Goal: Task Accomplishment & Management: Manage account settings

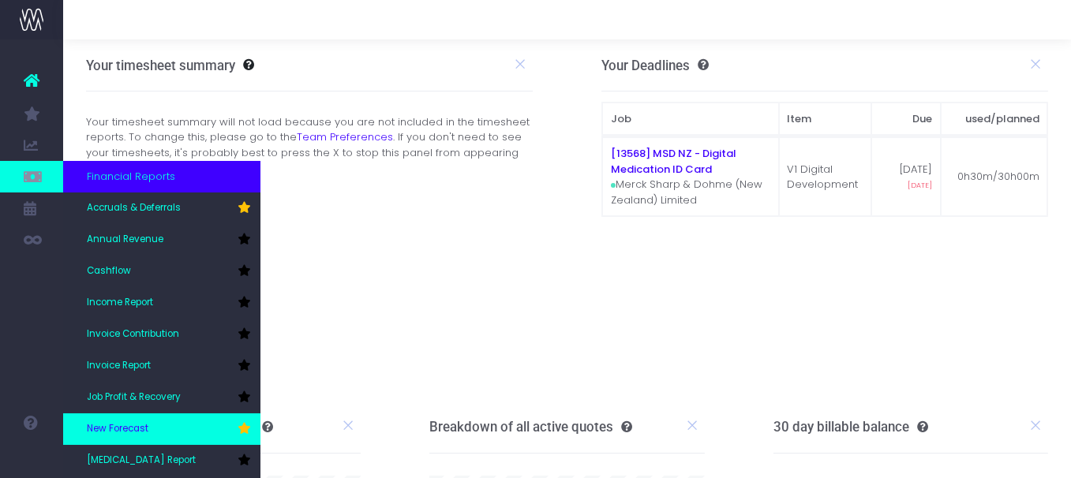
click at [109, 422] on span "New Forecast" at bounding box center [118, 429] width 62 height 14
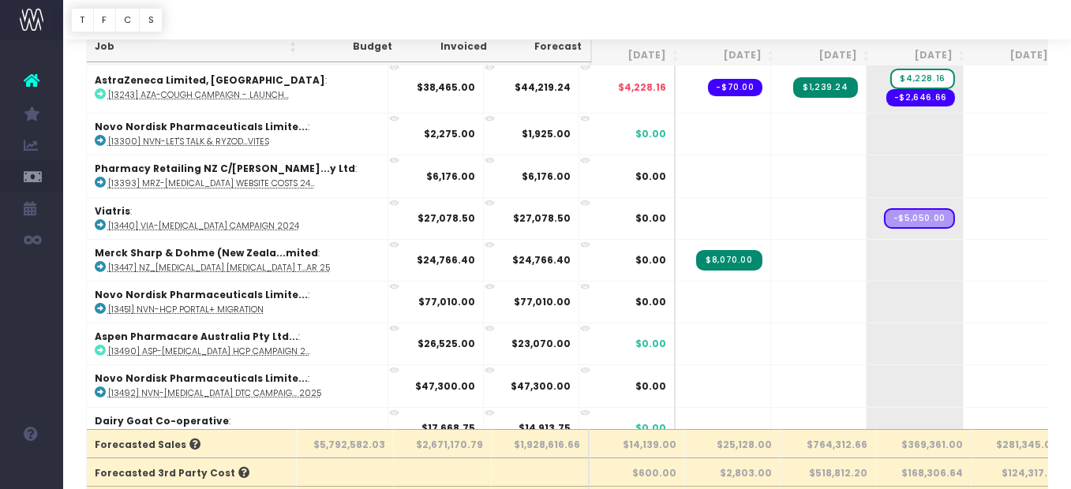
scroll to position [39, 0]
click at [848, 17] on input "text" at bounding box center [889, 20] width 152 height 24
paste input "https://testing.wayahead.app/"
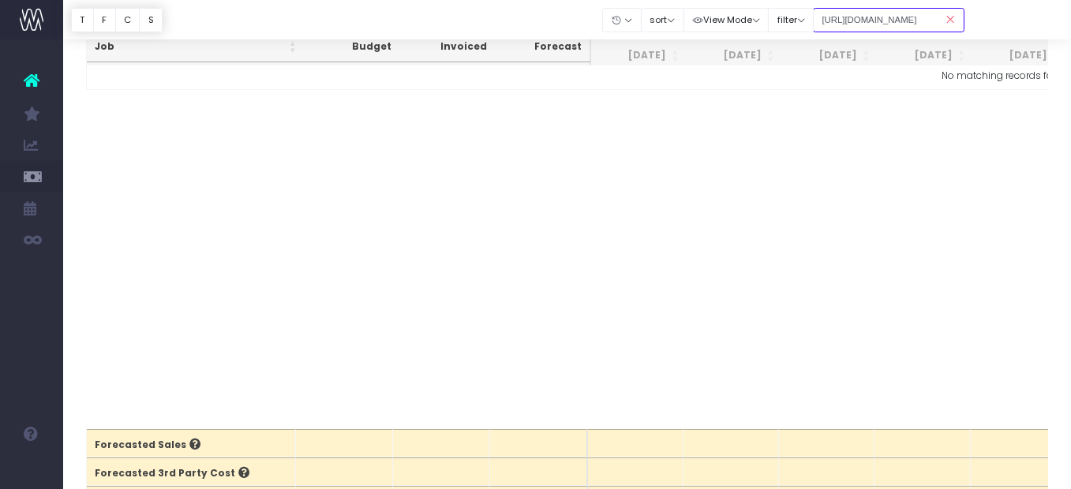
click at [910, 18] on input "https://testing.wayahead.app/" at bounding box center [889, 20] width 152 height 24
click at [910, 21] on input "https://testing.wayahead.app/" at bounding box center [889, 20] width 152 height 24
type input "https://testing.wayahead.app/"
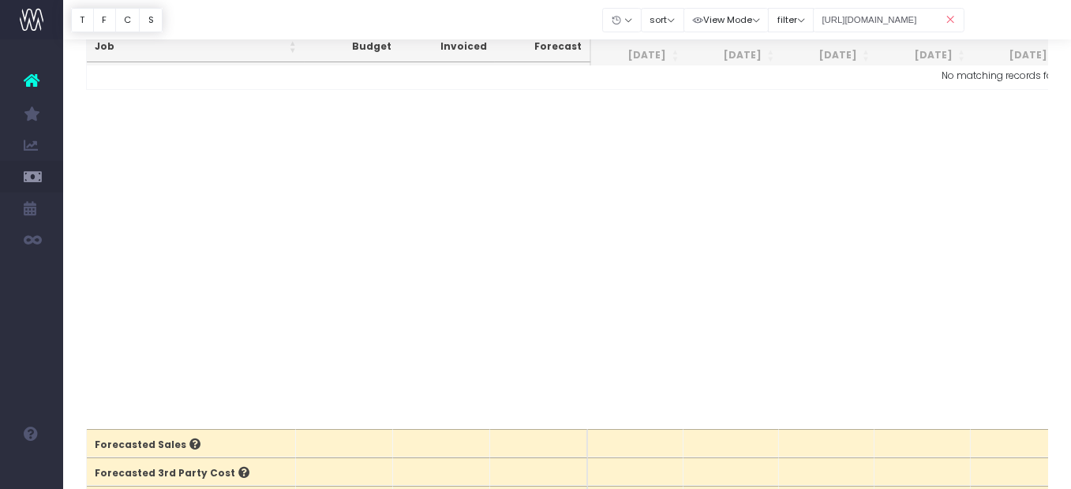
click at [950, 20] on icon at bounding box center [951, 20] width 28 height 32
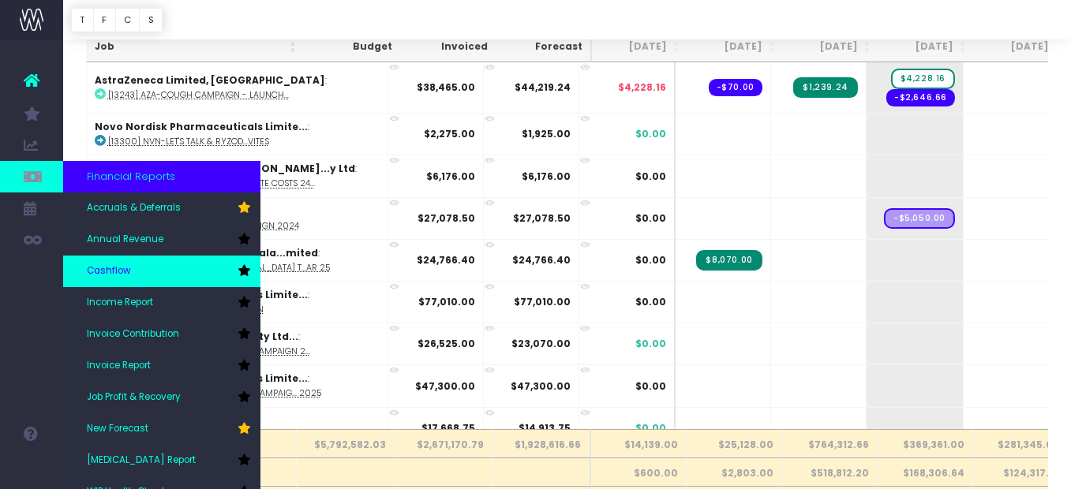
scroll to position [0, 0]
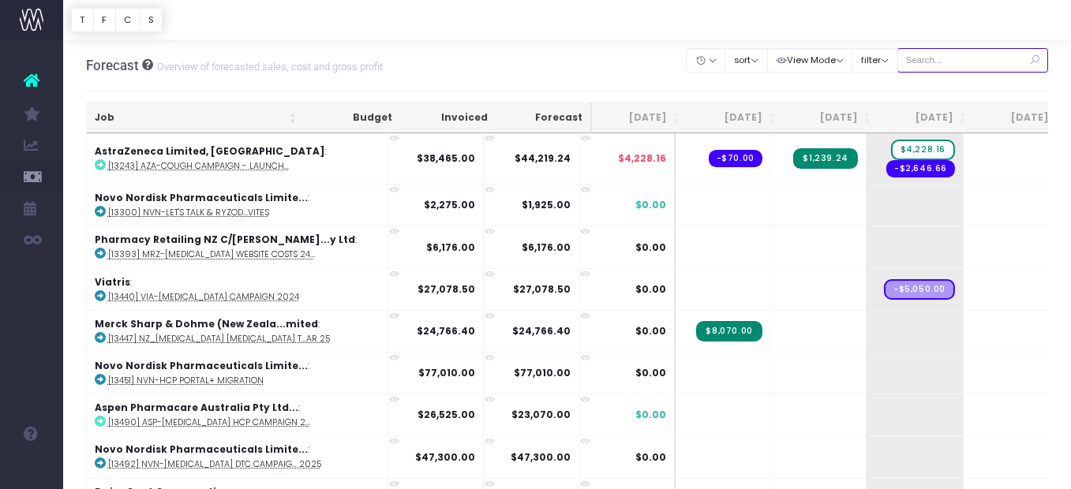
click at [946, 51] on input "text" at bounding box center [974, 60] width 152 height 24
type input "13670"
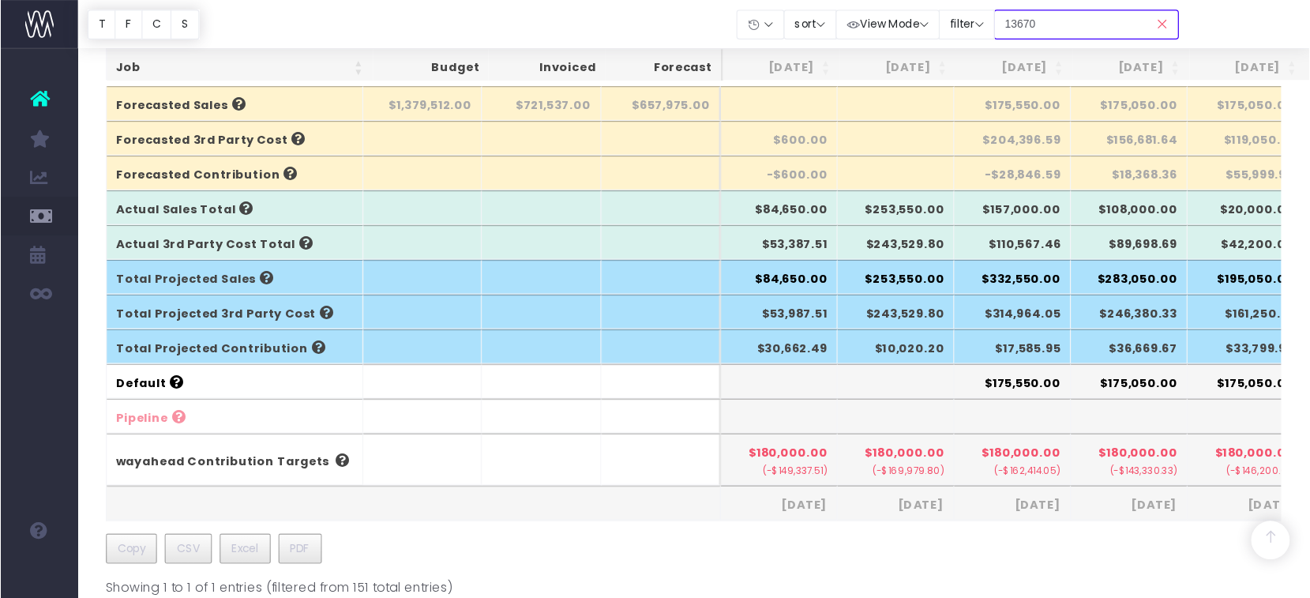
scroll to position [430, 0]
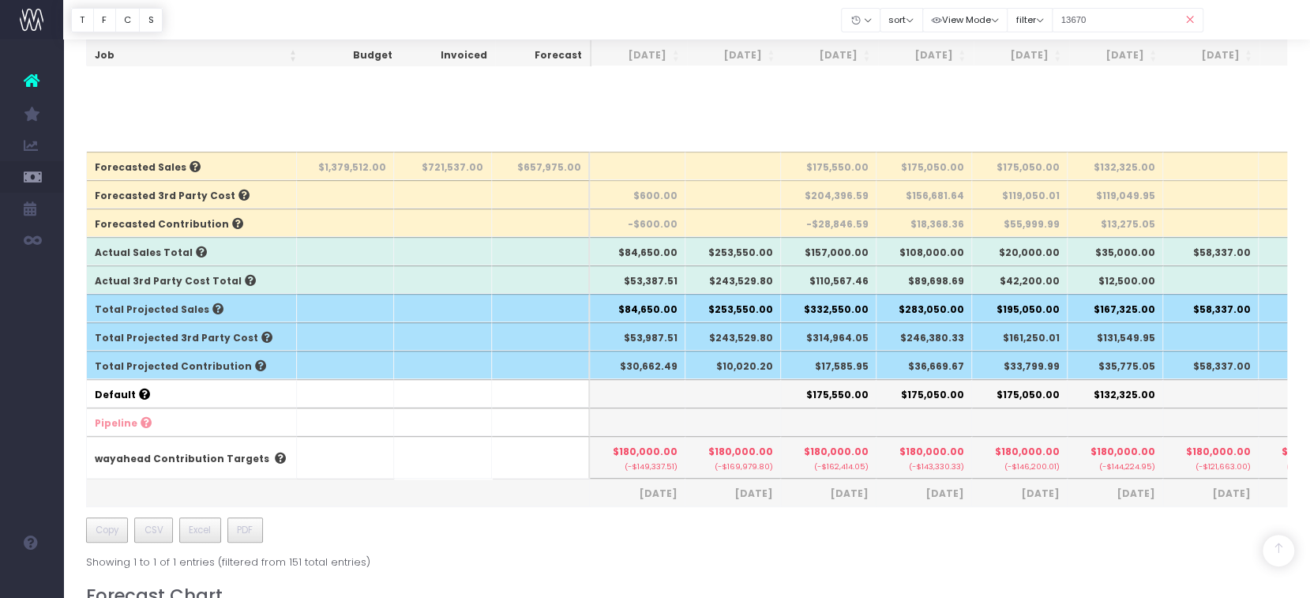
drag, startPoint x: 979, startPoint y: 27, endPoint x: 753, endPoint y: 448, distance: 477.6
click at [753, 448] on span "$180,000.00" at bounding box center [739, 451] width 65 height 14
drag, startPoint x: 786, startPoint y: 352, endPoint x: 899, endPoint y: 363, distance: 114.2
click at [1082, 352] on tr "Total Projected Contribution $30,662.49 $10,020.20 $17,585.95 $36,669.67 $33,79…" at bounding box center [1007, 365] width 1841 height 28
click at [1082, 460] on small "(-$121,663.00)" at bounding box center [1210, 465] width 79 height 13
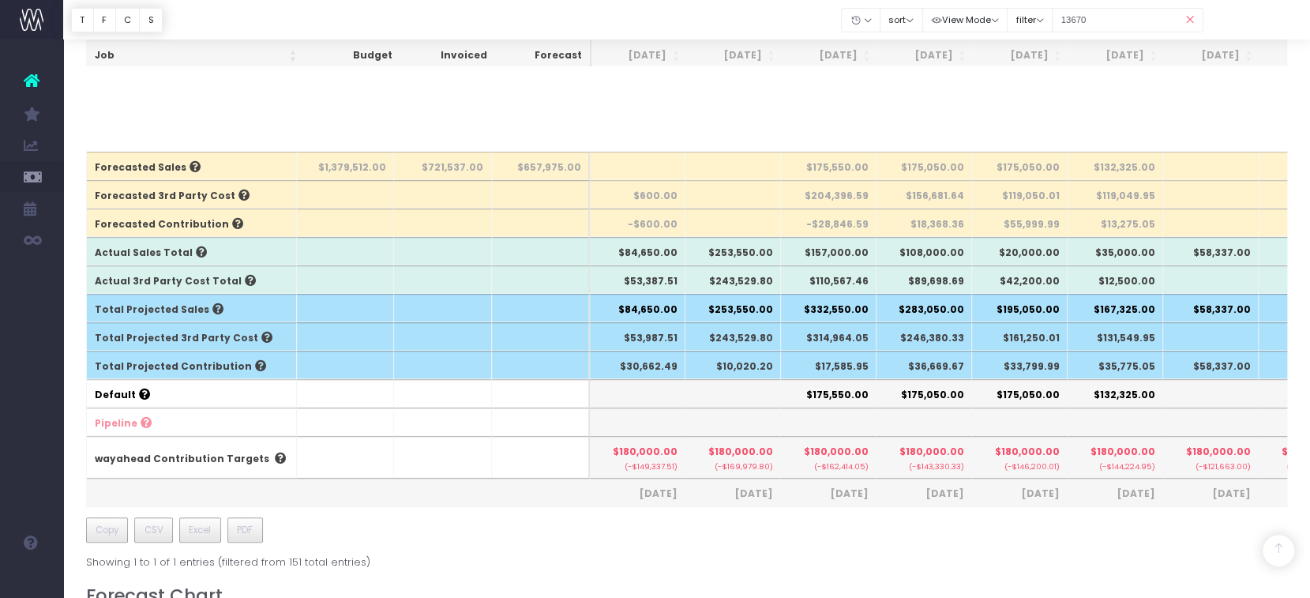
click at [720, 355] on th "$10,020.20" at bounding box center [733, 365] width 96 height 28
click at [921, 388] on th "$175,050.00" at bounding box center [924, 393] width 96 height 28
click at [804, 388] on th "$175,550.00" at bounding box center [829, 393] width 96 height 28
drag, startPoint x: 720, startPoint y: 363, endPoint x: 1251, endPoint y: 363, distance: 530.5
click at [1082, 363] on tr "Total Projected Contribution $30,662.49 $10,020.20 $17,585.95 $36,669.67 $33,79…" at bounding box center [1007, 365] width 1841 height 28
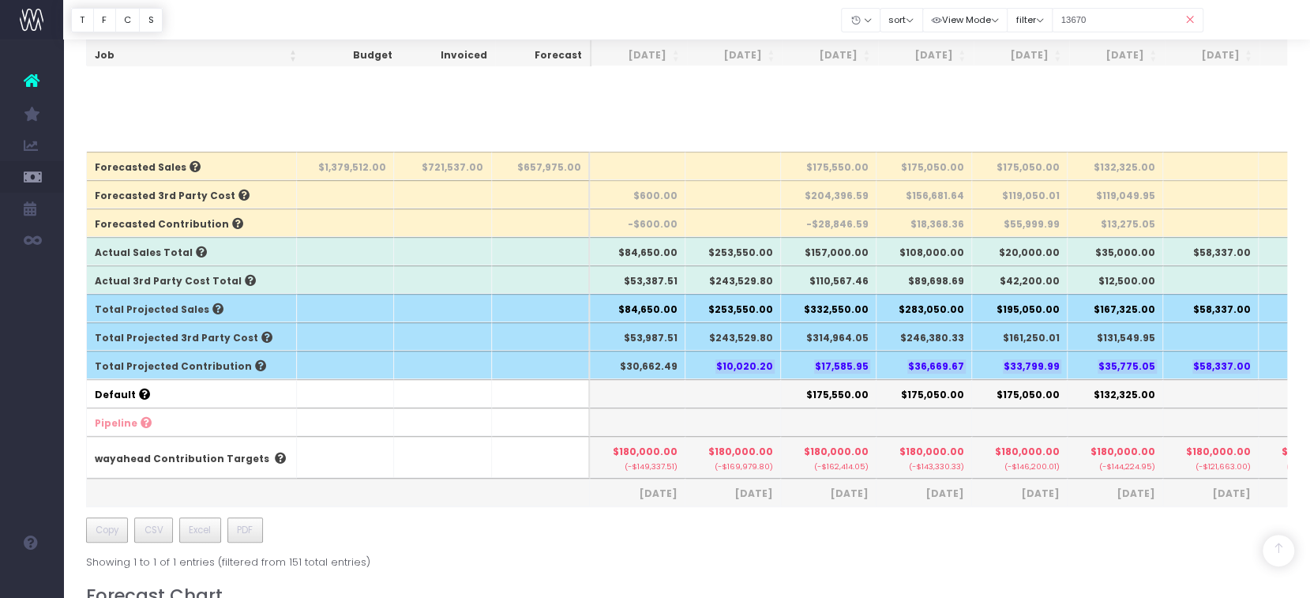
copy tr "$10,020.20 $17,585.95 $36,669.67 $33,799.99 $35,775.05 $58,337.00"
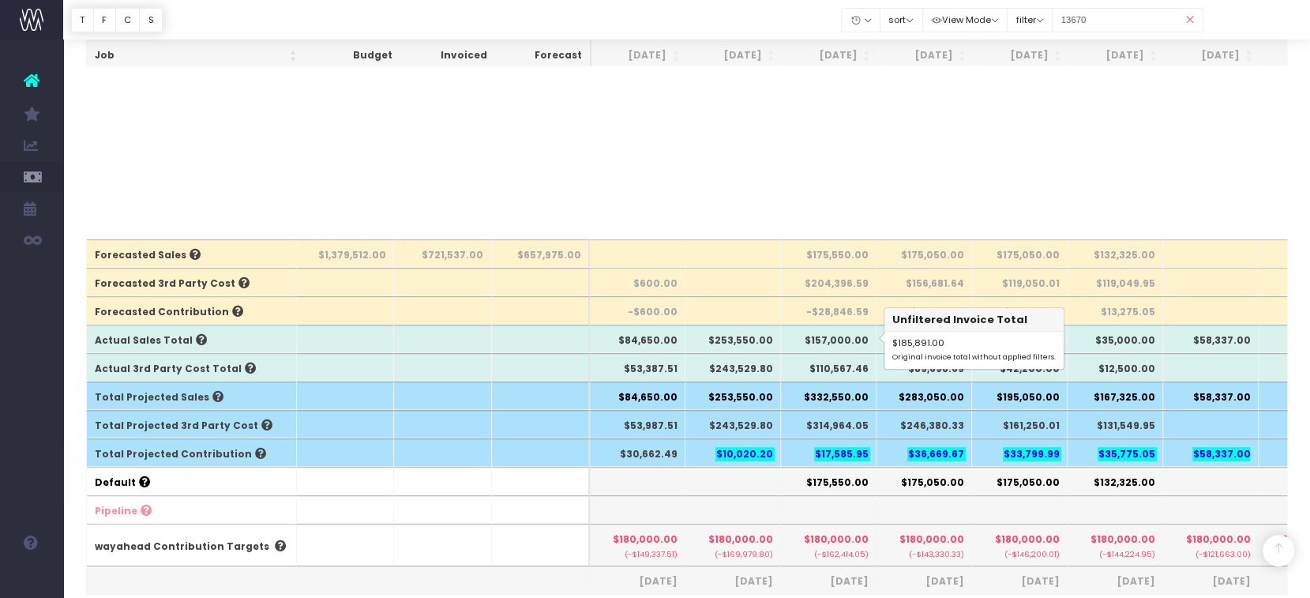
scroll to position [0, 0]
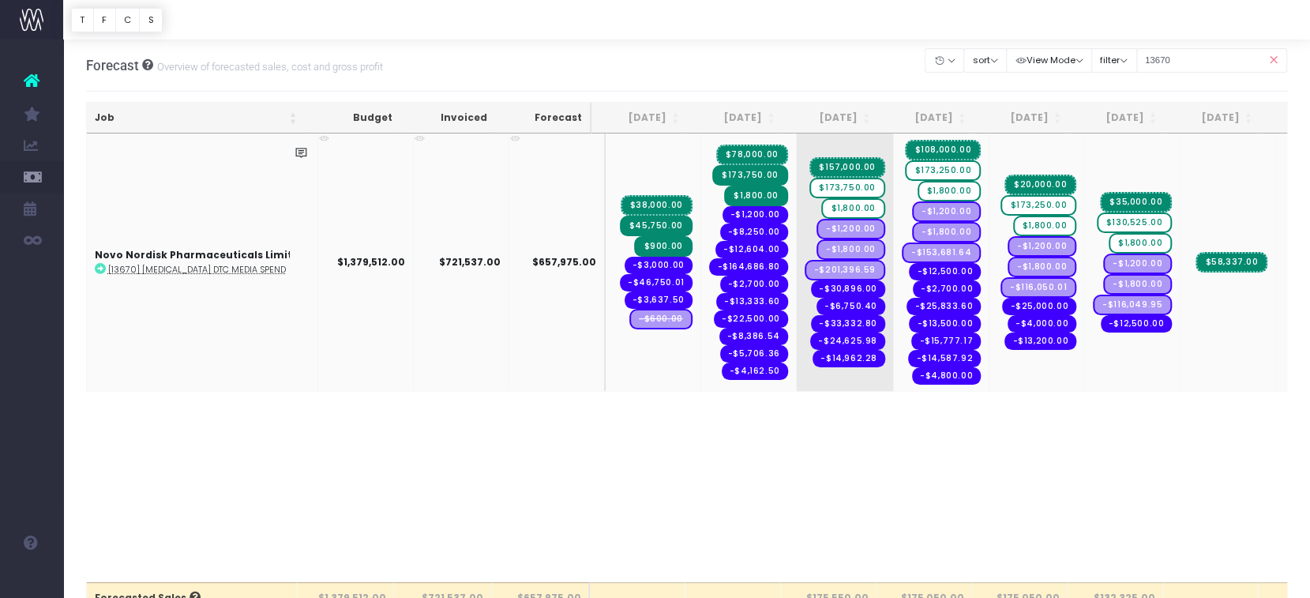
click at [745, 153] on span "$78,000.00" at bounding box center [752, 154] width 72 height 21
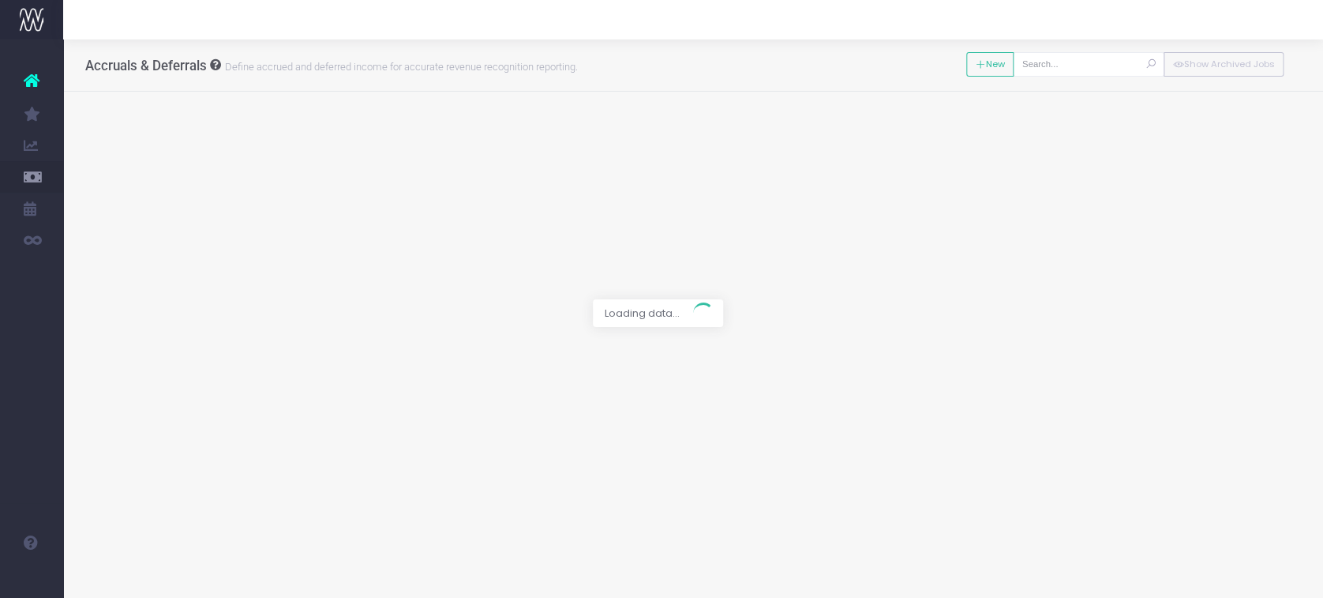
type input "[13670] [MEDICAL_DATA] DTC Media Spend"
type textarea "Jan needs to be fixed as Rev on this job is too high $280k vs predicted $220k -…"
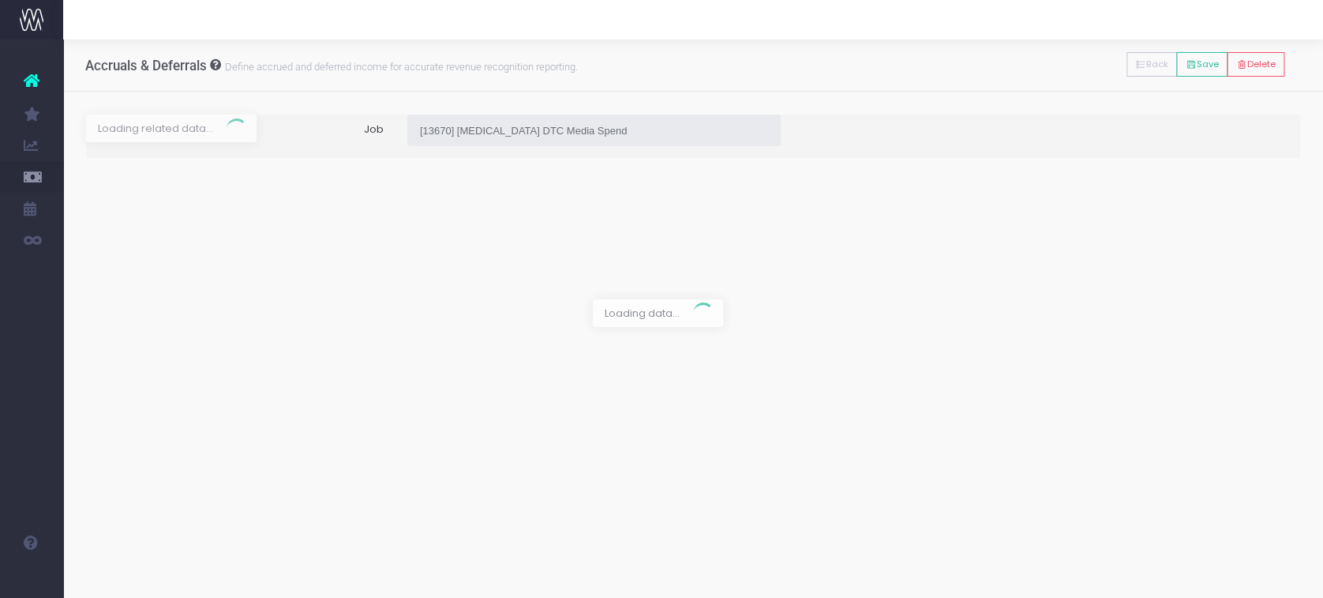
type input "Invoice INV-4957 / 30 Jun 25 / $499,337.00"
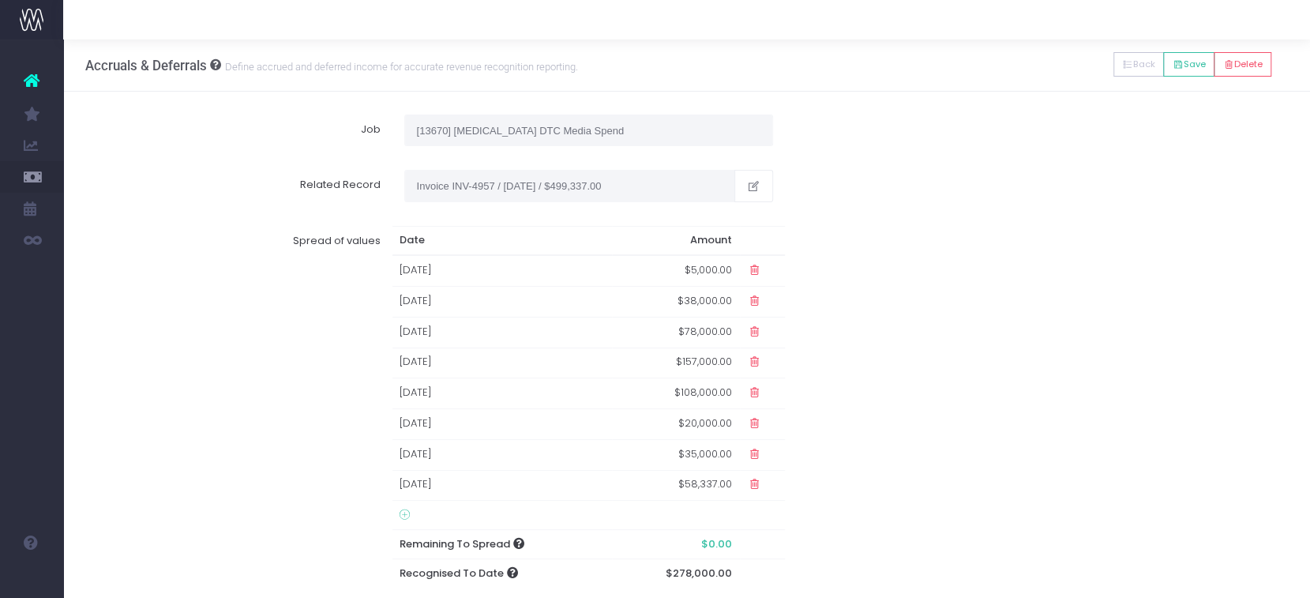
click at [756, 489] on icon at bounding box center [753, 484] width 13 height 13
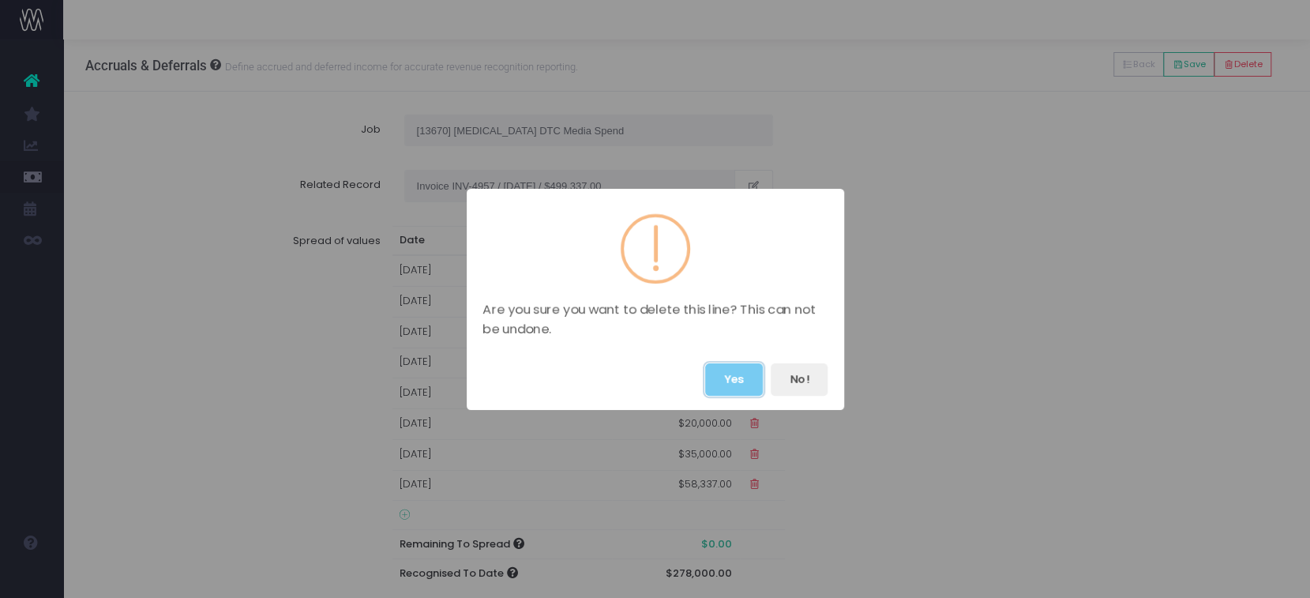
click at [750, 379] on button "Yes" at bounding box center [734, 379] width 58 height 32
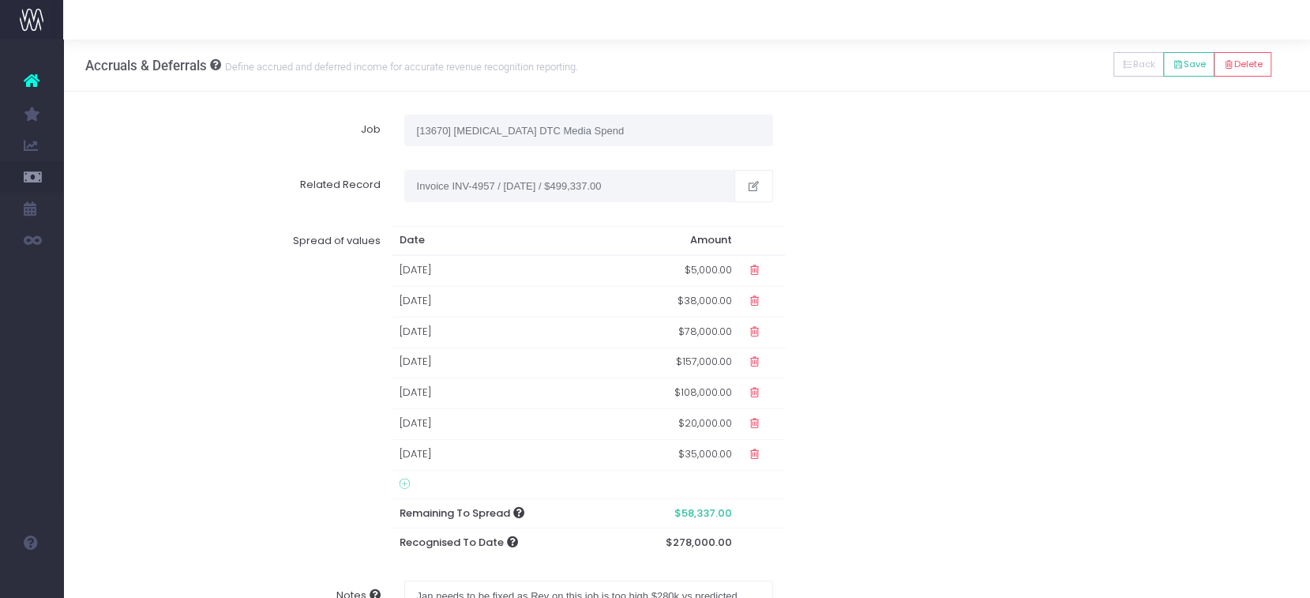
click at [676, 332] on td "$78,000.00" at bounding box center [676, 332] width 128 height 31
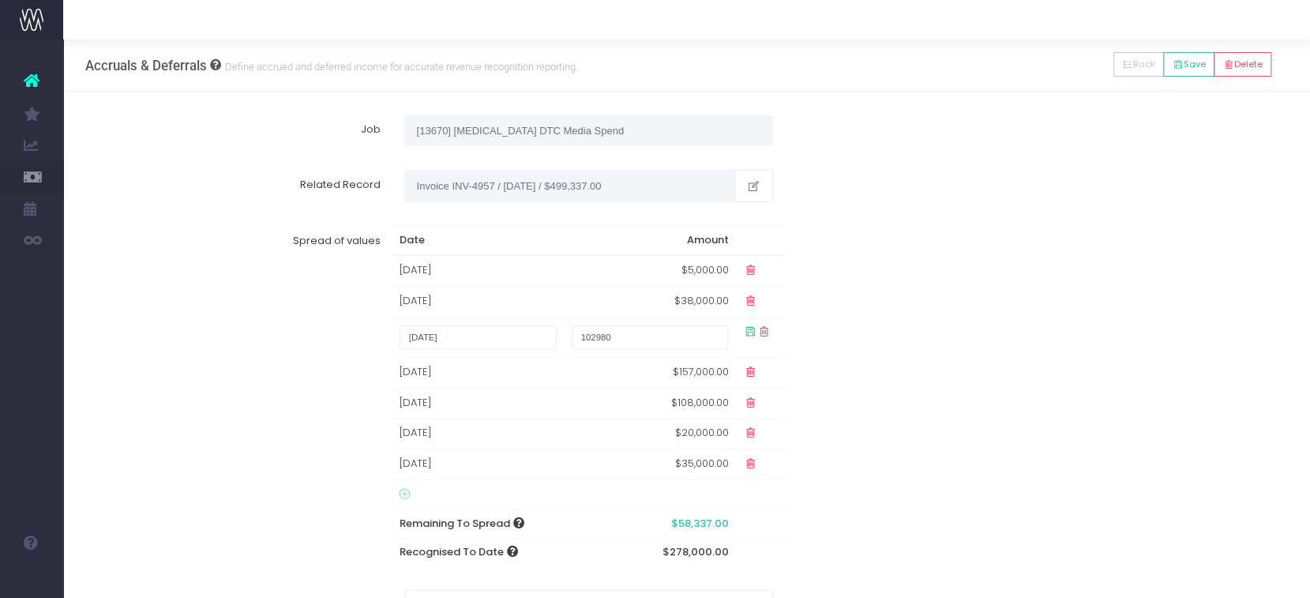
type input "102980"
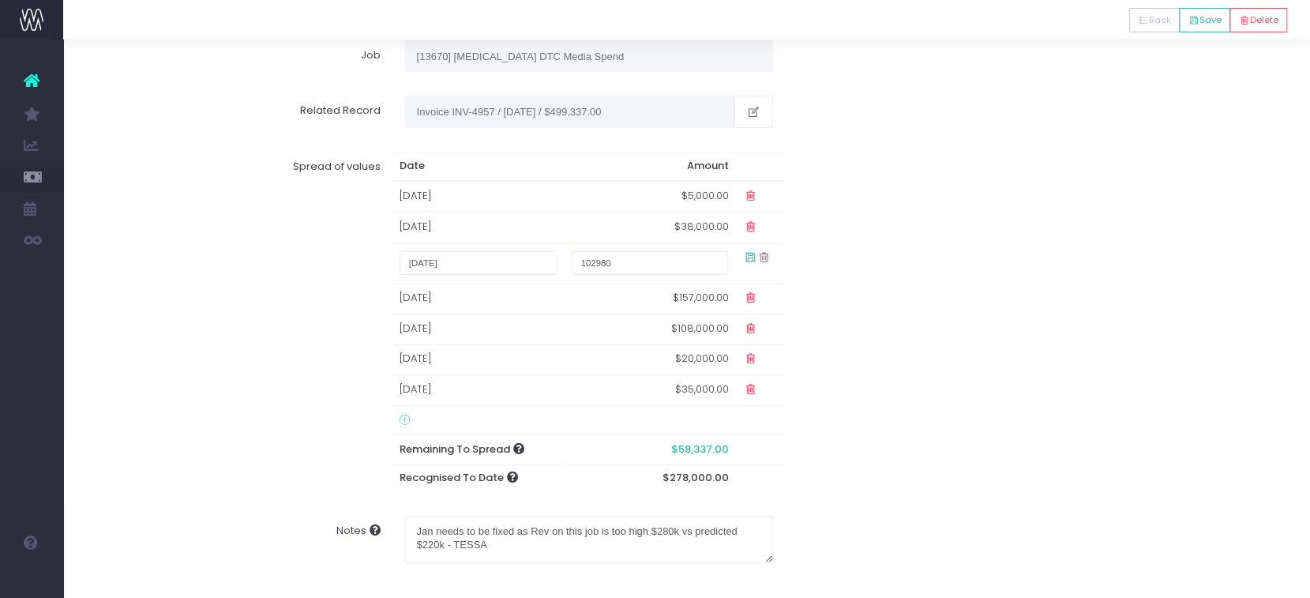
click at [748, 256] on icon at bounding box center [750, 256] width 13 height 13
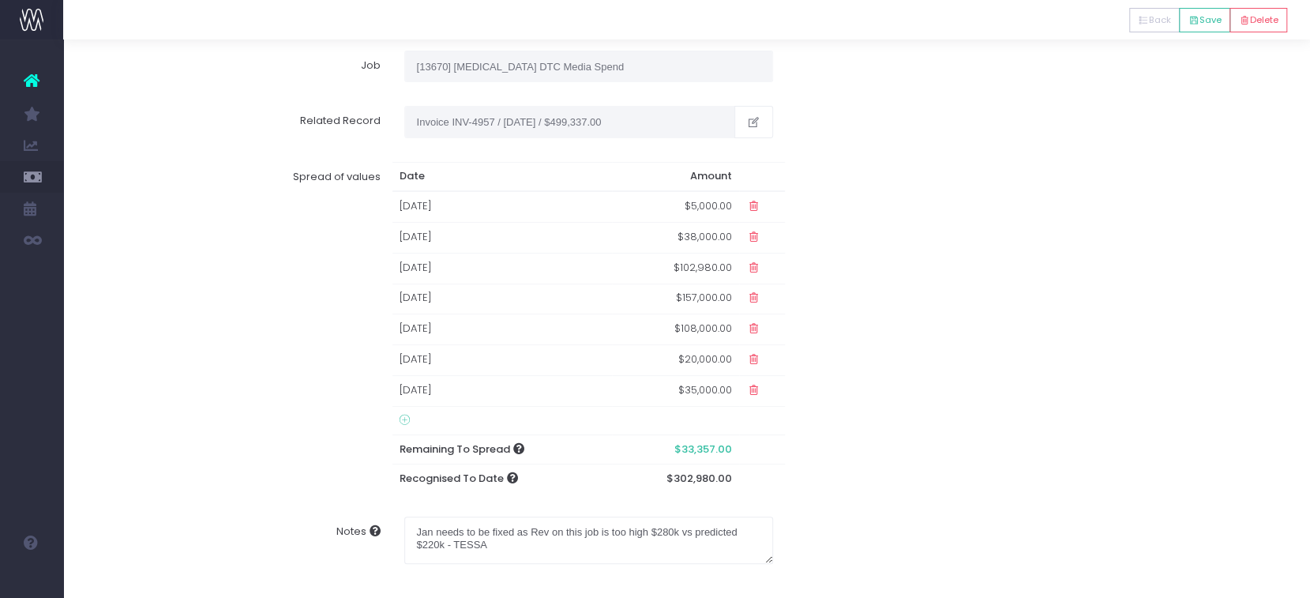
scroll to position [66, 0]
click at [681, 291] on td "$157,000.00" at bounding box center [675, 298] width 127 height 31
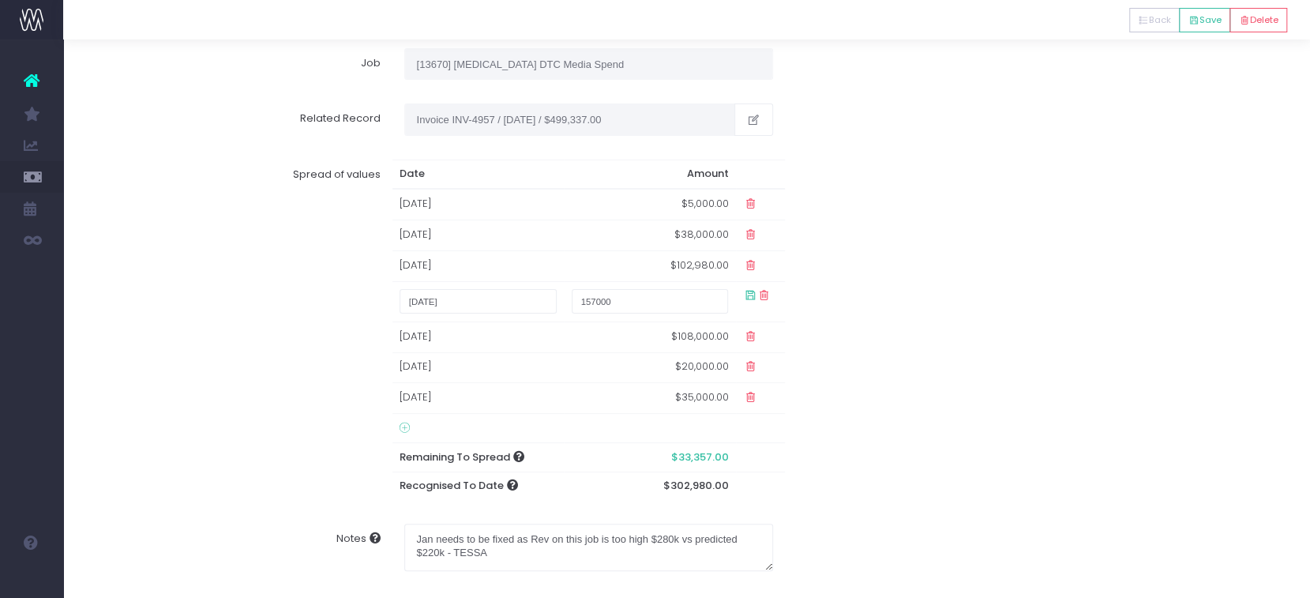
scroll to position [76, 0]
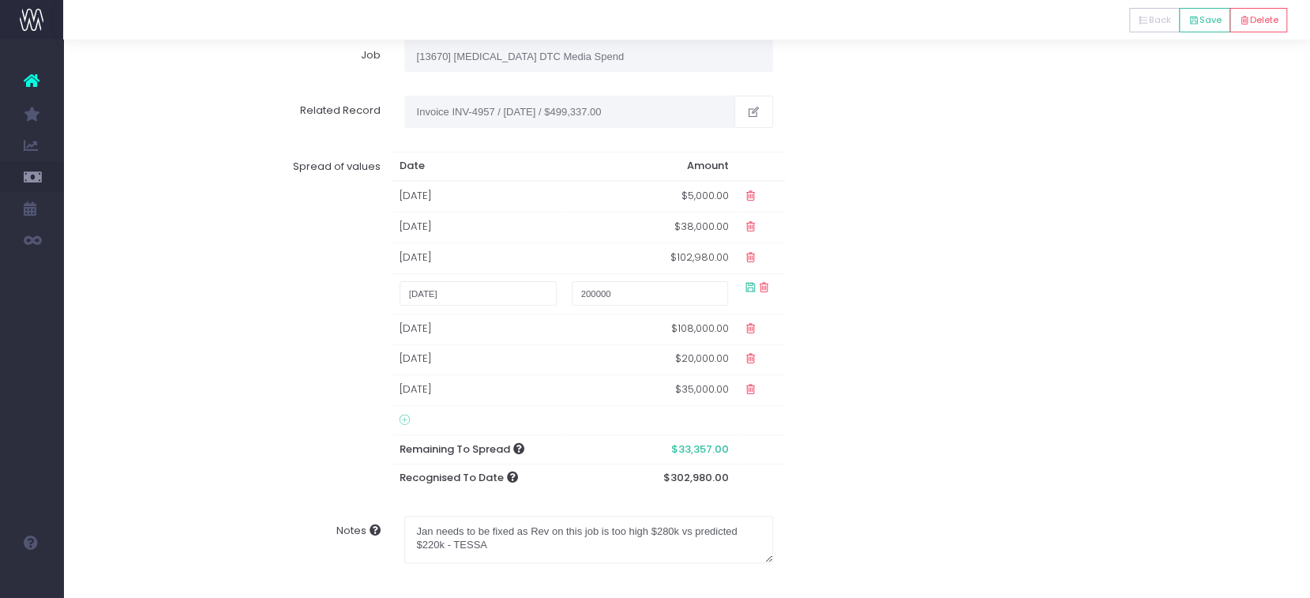
type input "200000"
click at [746, 285] on icon at bounding box center [750, 286] width 13 height 13
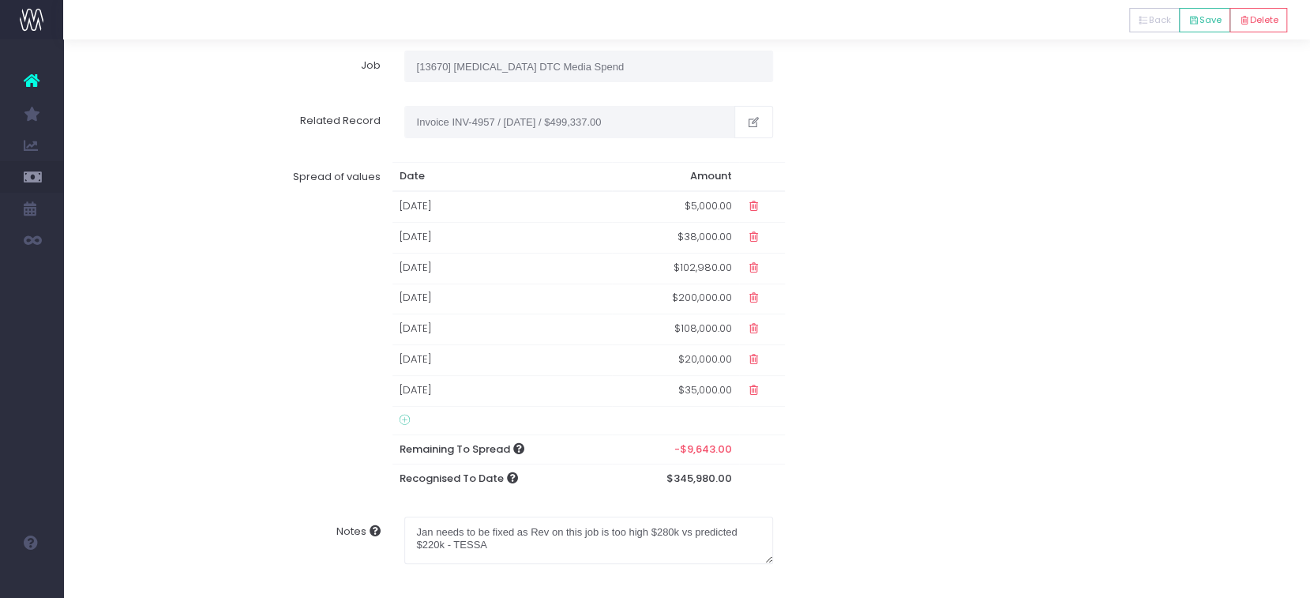
click at [699, 328] on td "$108,000.00" at bounding box center [675, 329] width 127 height 31
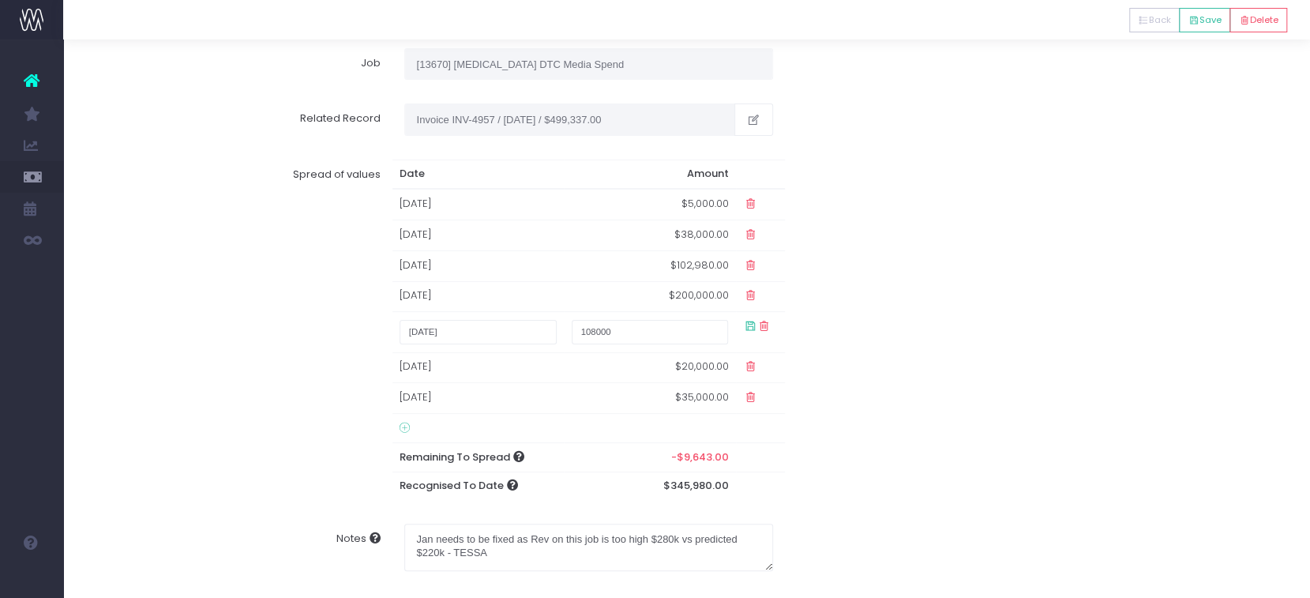
scroll to position [76, 0]
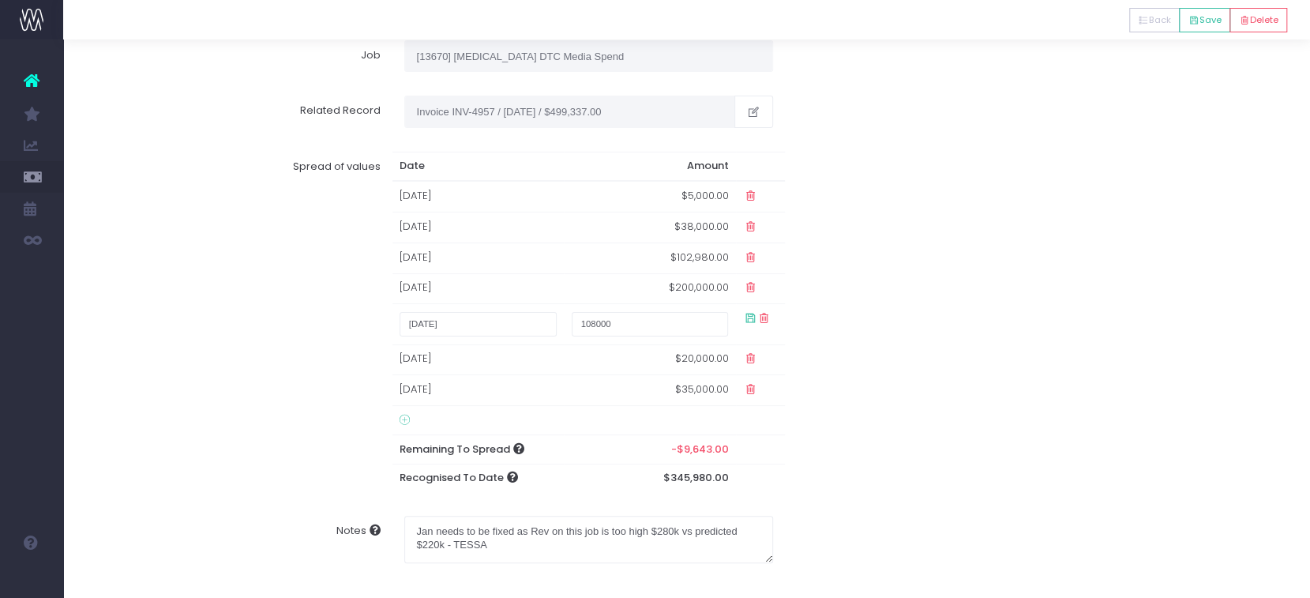
click at [699, 328] on input "108000" at bounding box center [650, 324] width 156 height 24
type input "118000"
click at [752, 321] on icon at bounding box center [750, 317] width 13 height 13
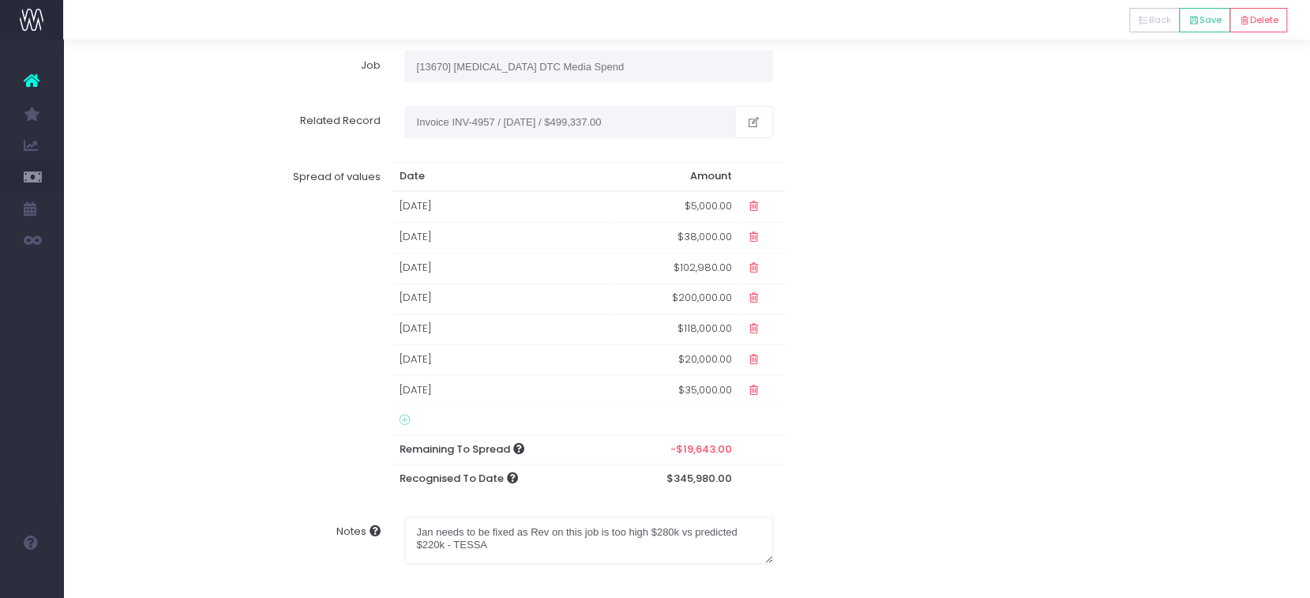
click at [705, 359] on td "$20,000.00" at bounding box center [675, 360] width 127 height 31
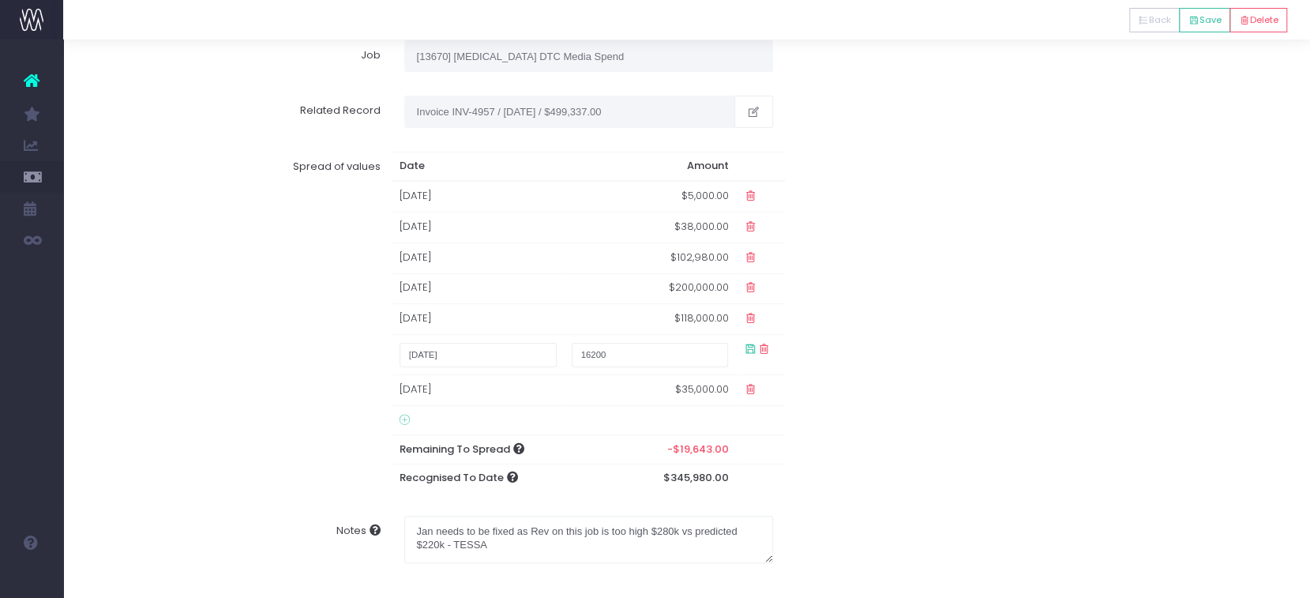
type input "16200"
click at [748, 343] on icon at bounding box center [750, 348] width 13 height 13
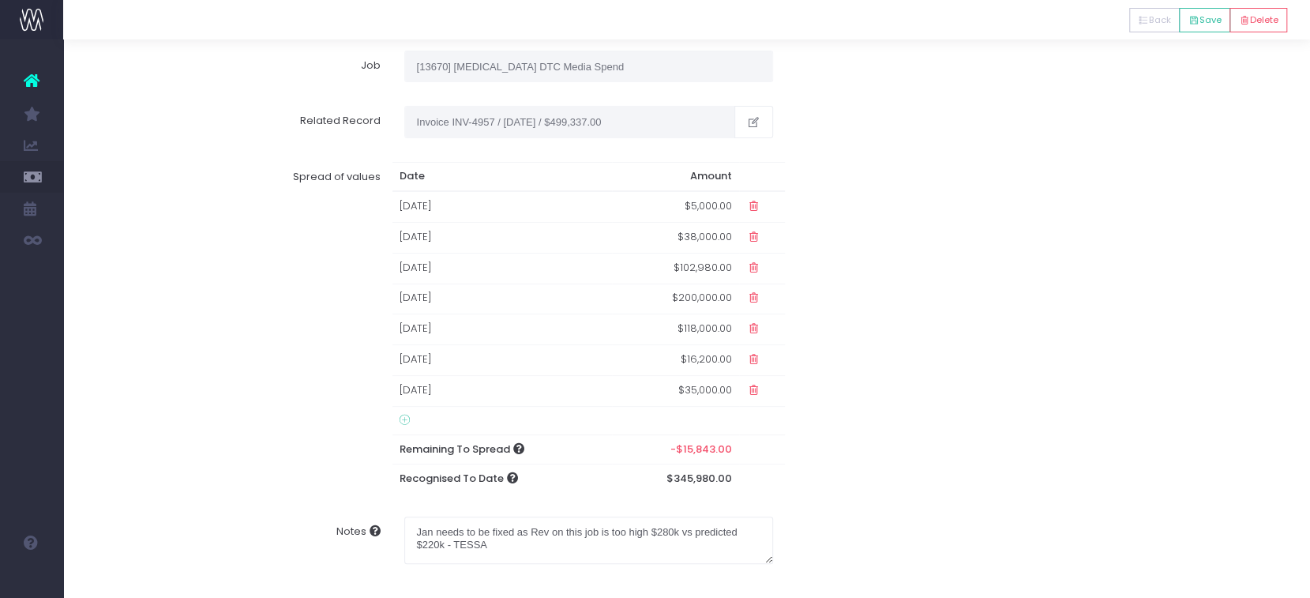
scroll to position [66, 0]
click at [696, 384] on td "$35,000.00" at bounding box center [675, 390] width 127 height 31
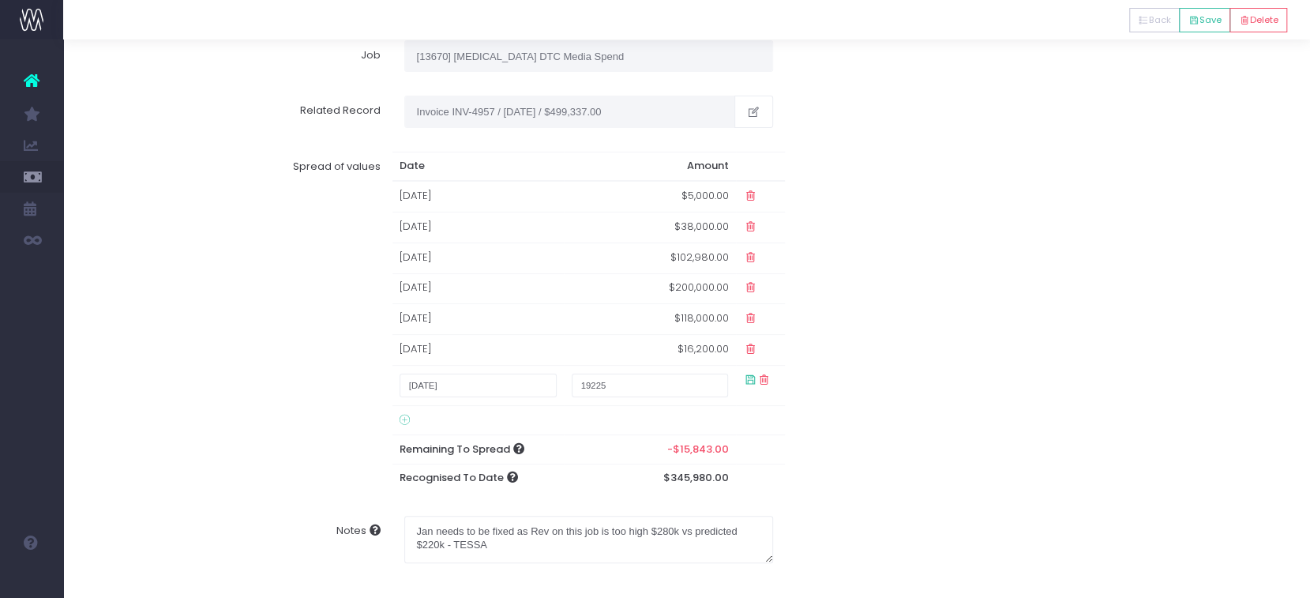
type input "19225"
click at [834, 415] on div "Spread of values Date Amount 30 Jun 2025 $5,000.00 30 Jul 2025 $38,000.00 30 Au…" at bounding box center [686, 322] width 1225 height 365
click at [745, 379] on icon at bounding box center [750, 379] width 13 height 13
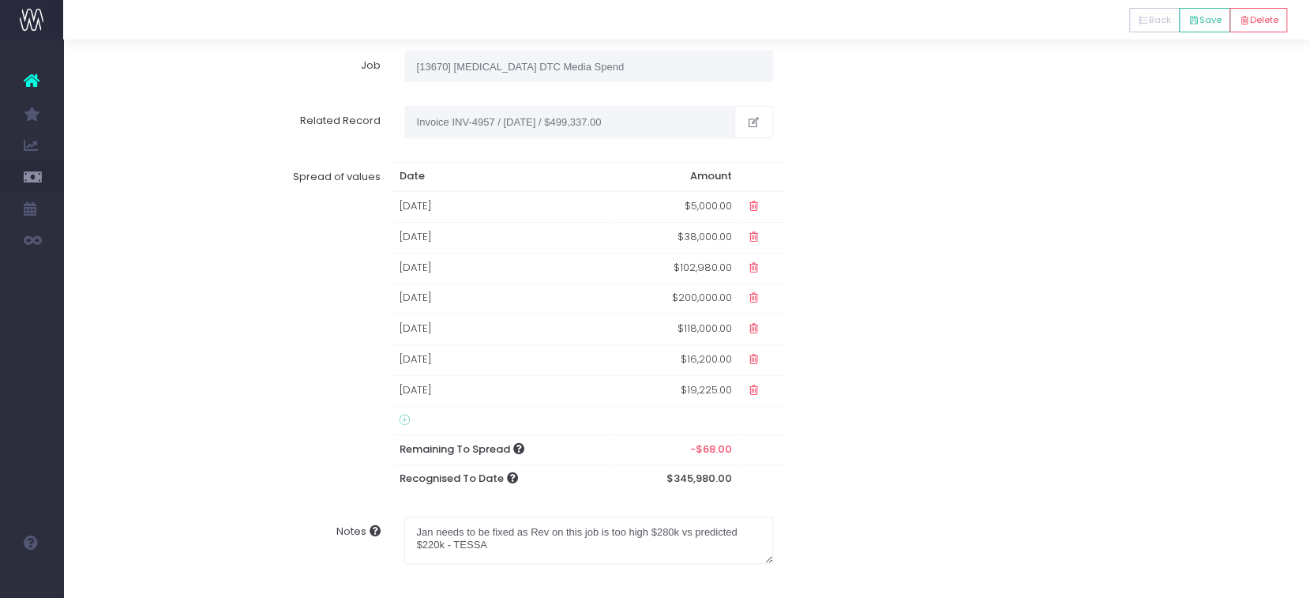
click at [819, 447] on div "Spread of values Date Amount 30 Jun 2025 $5,000.00 30 Jul 2025 $38,000.00 30 Au…" at bounding box center [686, 327] width 1225 height 354
click at [699, 386] on td "$19,225.00" at bounding box center [675, 390] width 127 height 31
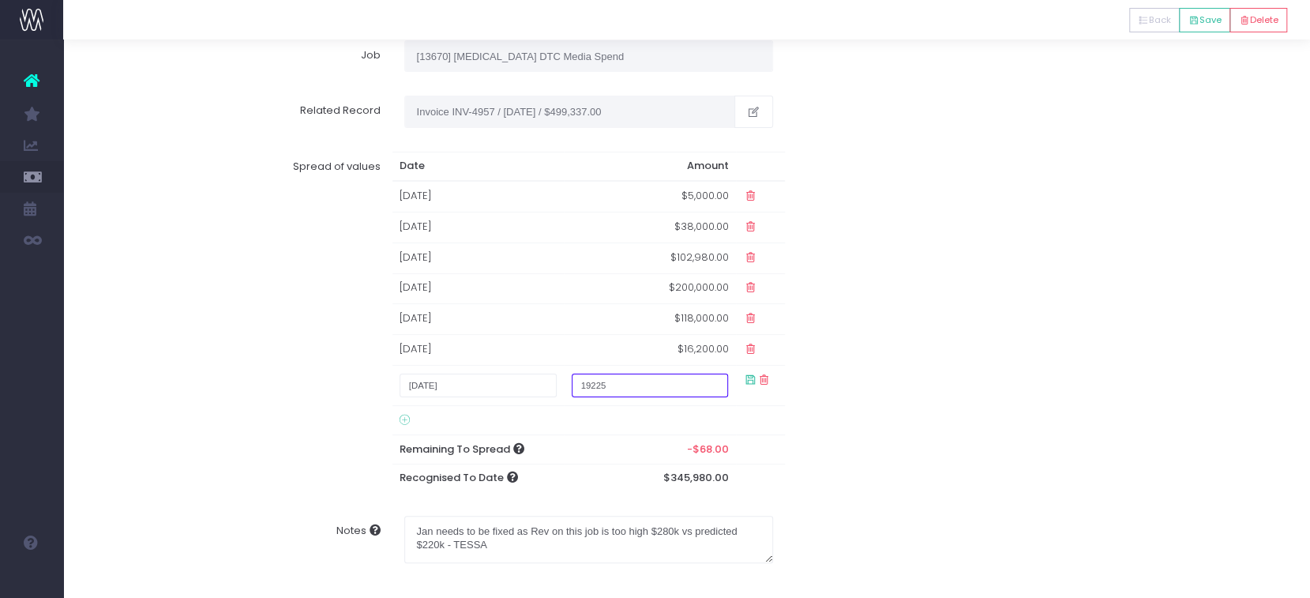
click at [646, 390] on input "19225" at bounding box center [650, 385] width 156 height 24
click at [650, 381] on input "text" at bounding box center [650, 385] width 156 height 24
type input "19157"
click at [744, 377] on icon at bounding box center [750, 379] width 13 height 13
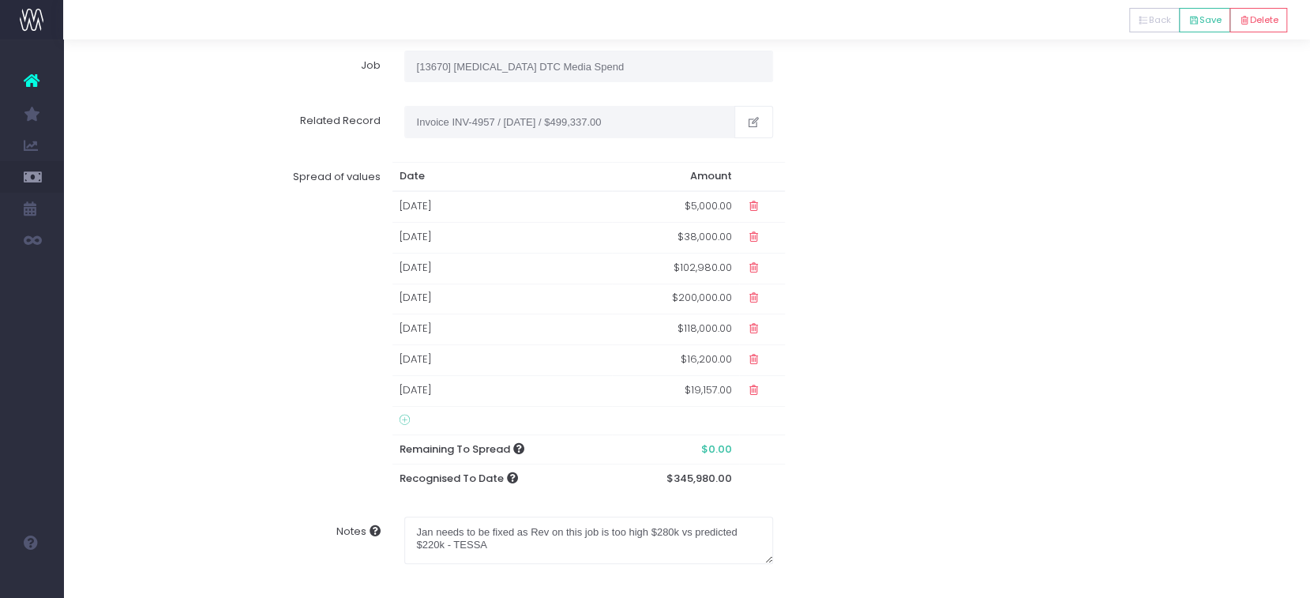
scroll to position [66, 0]
click at [853, 460] on div "Spread of values Date Amount 30 Jun 2025 $5,000.00 30 Jul 2025 $38,000.00 30 Au…" at bounding box center [686, 327] width 1225 height 354
drag, startPoint x: 508, startPoint y: 550, endPoint x: 349, endPoint y: 523, distance: 161.9
click at [349, 523] on div "Notes Jan needs to be fixed as Rev on this job is too high $280k vs predicted $…" at bounding box center [686, 539] width 1225 height 71
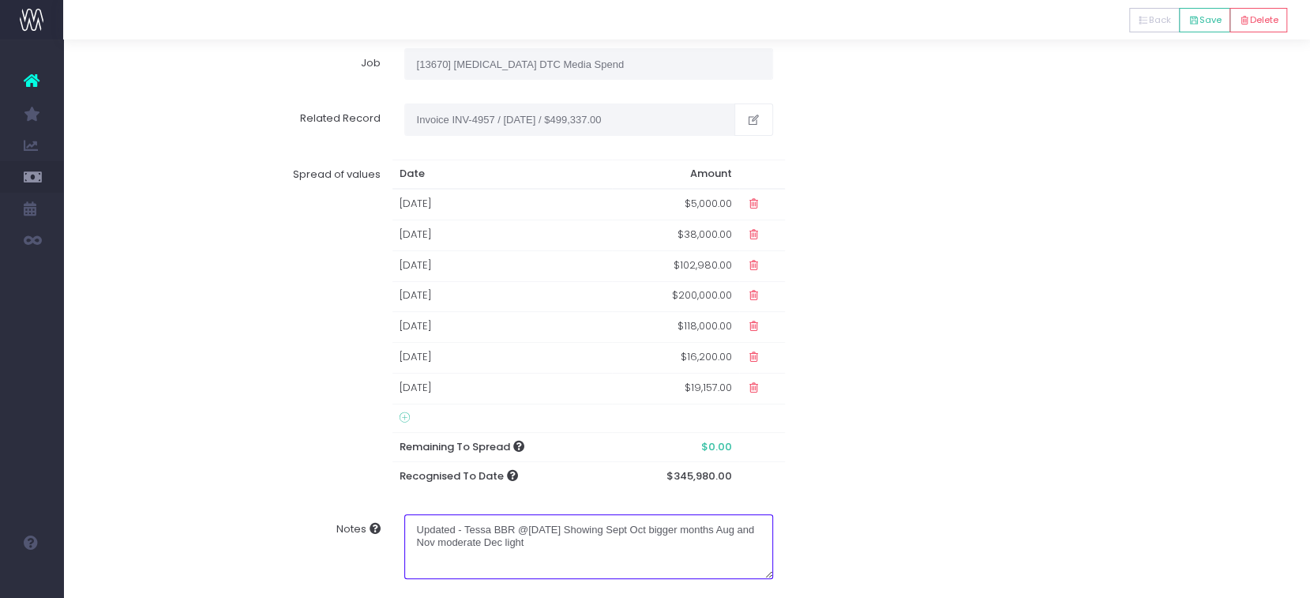
type textarea "Updated - Tessa BBR @4th Sept. Showing Sept Oct bigger months Aug and Nov moder…"
click at [898, 408] on div "Spread of values Date Amount 30 Jun 2025 $5,000.00 30 Jul 2025 $38,000.00 30 Au…" at bounding box center [686, 325] width 1225 height 354
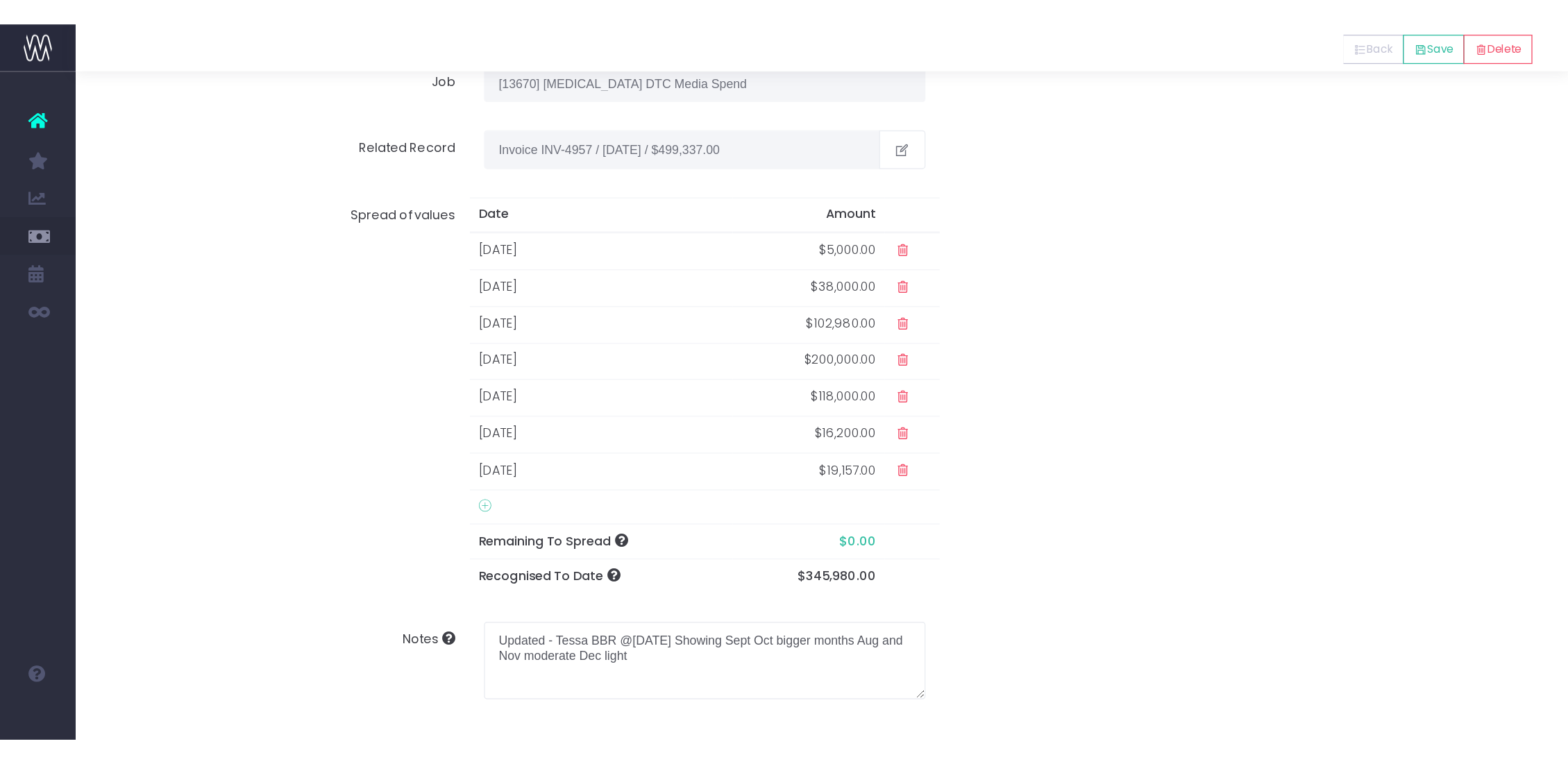
scroll to position [0, 0]
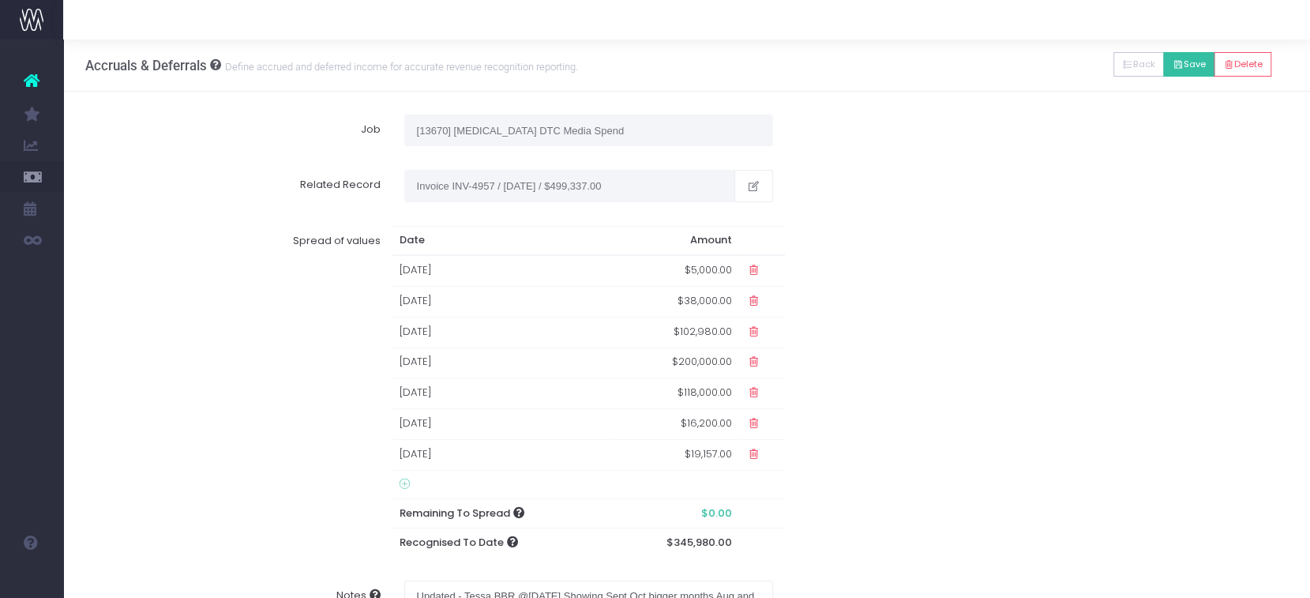
click at [1198, 62] on button "Save" at bounding box center [1188, 64] width 51 height 24
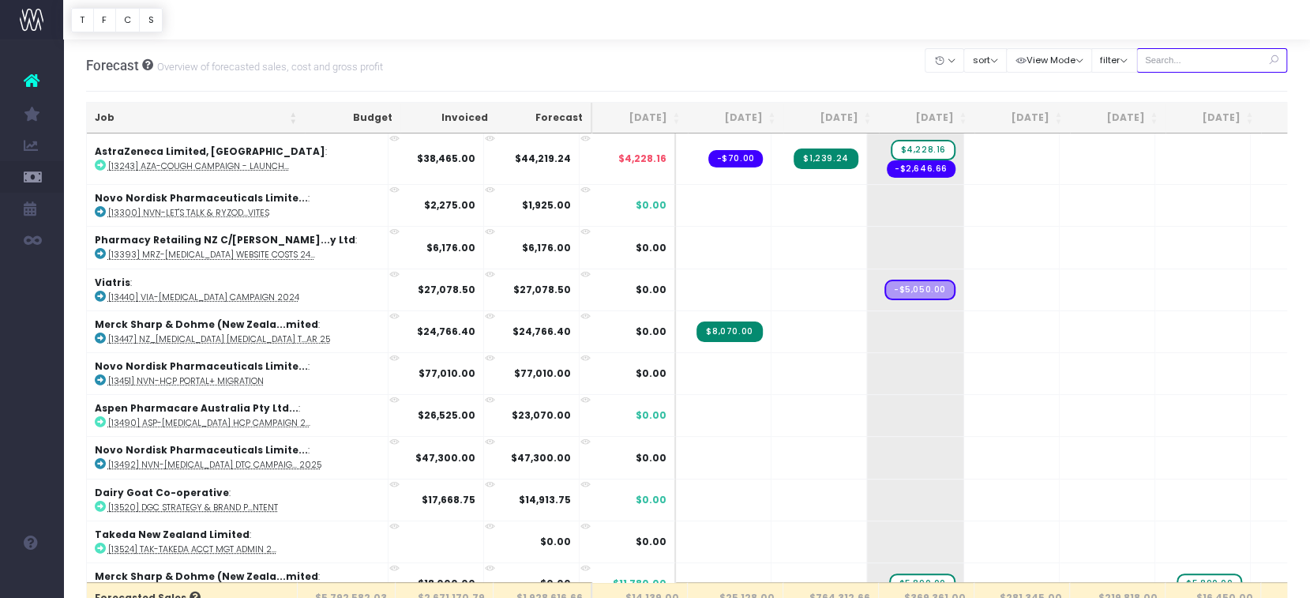
click at [1218, 51] on input "text" at bounding box center [1212, 60] width 152 height 24
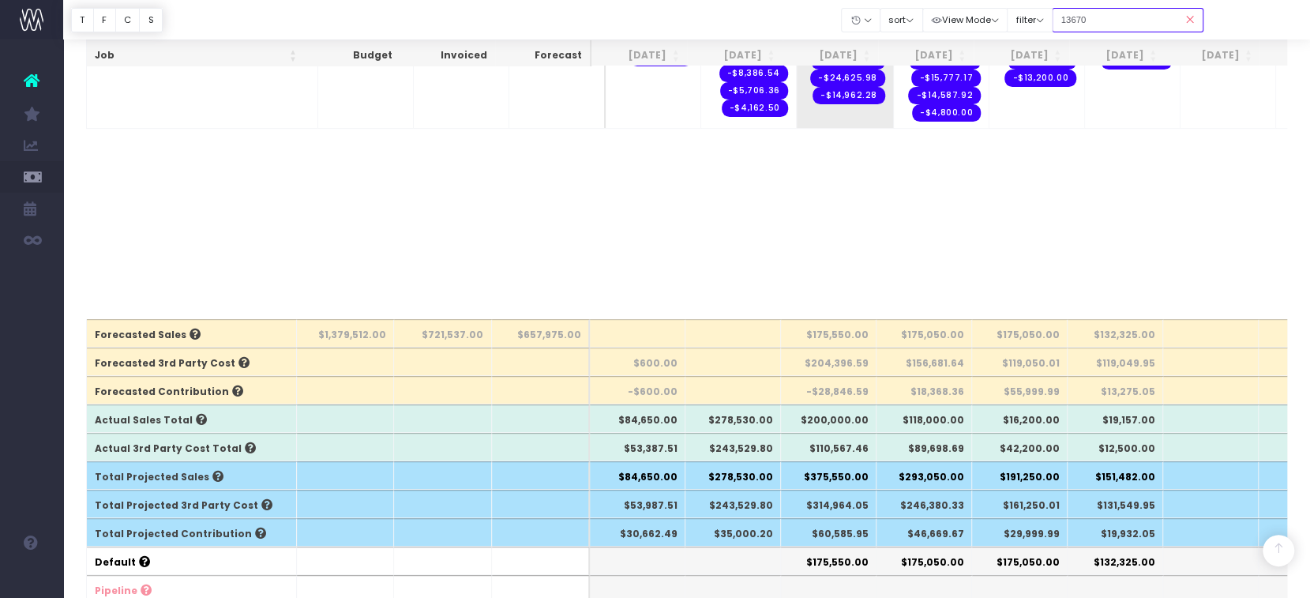
scroll to position [351, 0]
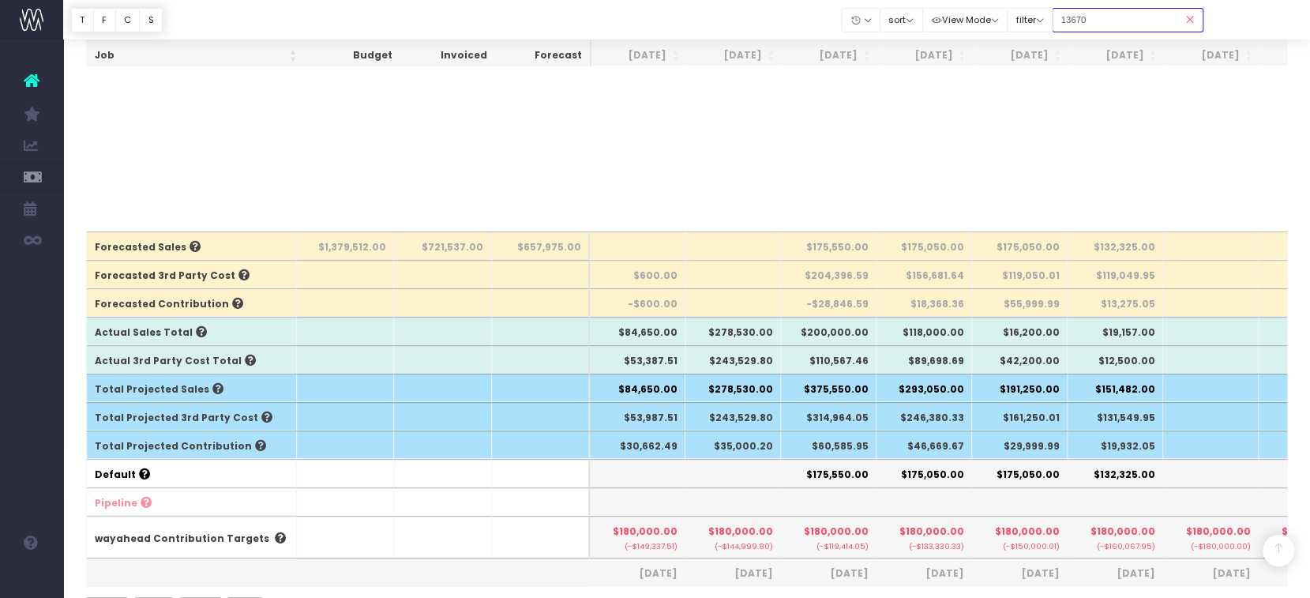
type input "13670"
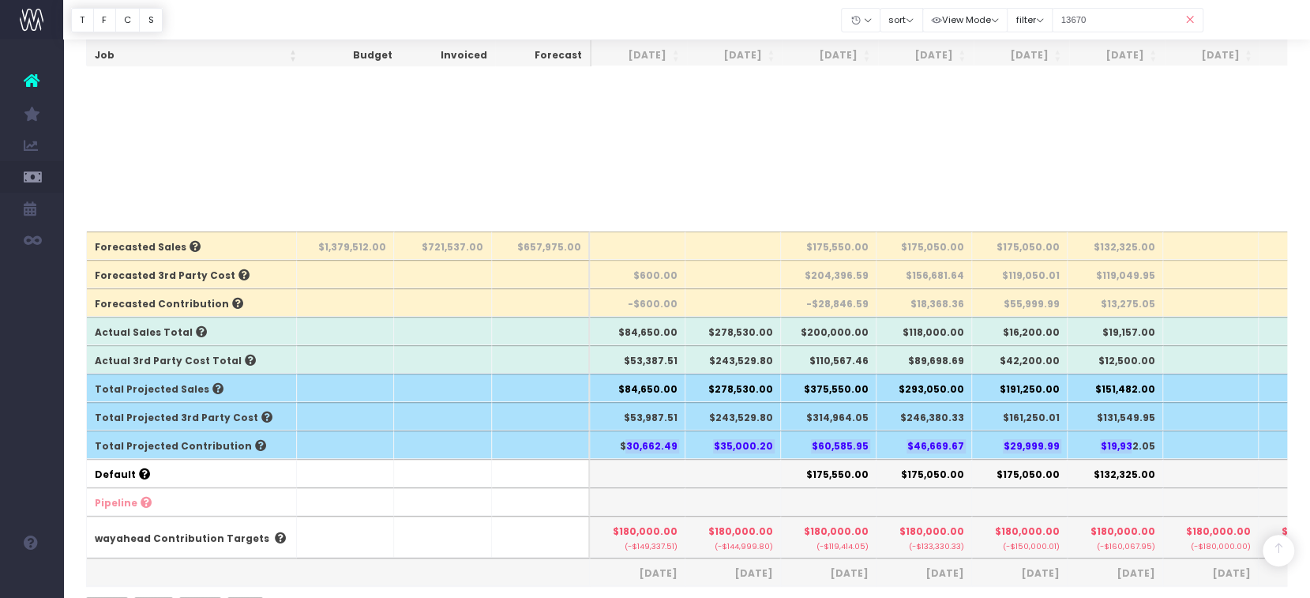
drag, startPoint x: 632, startPoint y: 441, endPoint x: 1135, endPoint y: 442, distance: 503.7
click at [1135, 442] on tr "Total Projected Contribution $30,662.49 $35,000.20 $60,585.95 $46,669.67 $29,99…" at bounding box center [1007, 444] width 1841 height 28
click at [715, 496] on th at bounding box center [733, 501] width 96 height 28
drag, startPoint x: 623, startPoint y: 444, endPoint x: 1166, endPoint y: 440, distance: 543.2
click at [1166, 440] on tr "Total Projected Contribution $30,662.49 $35,000.20 $60,585.95 $46,669.67 $29,99…" at bounding box center [1007, 444] width 1841 height 28
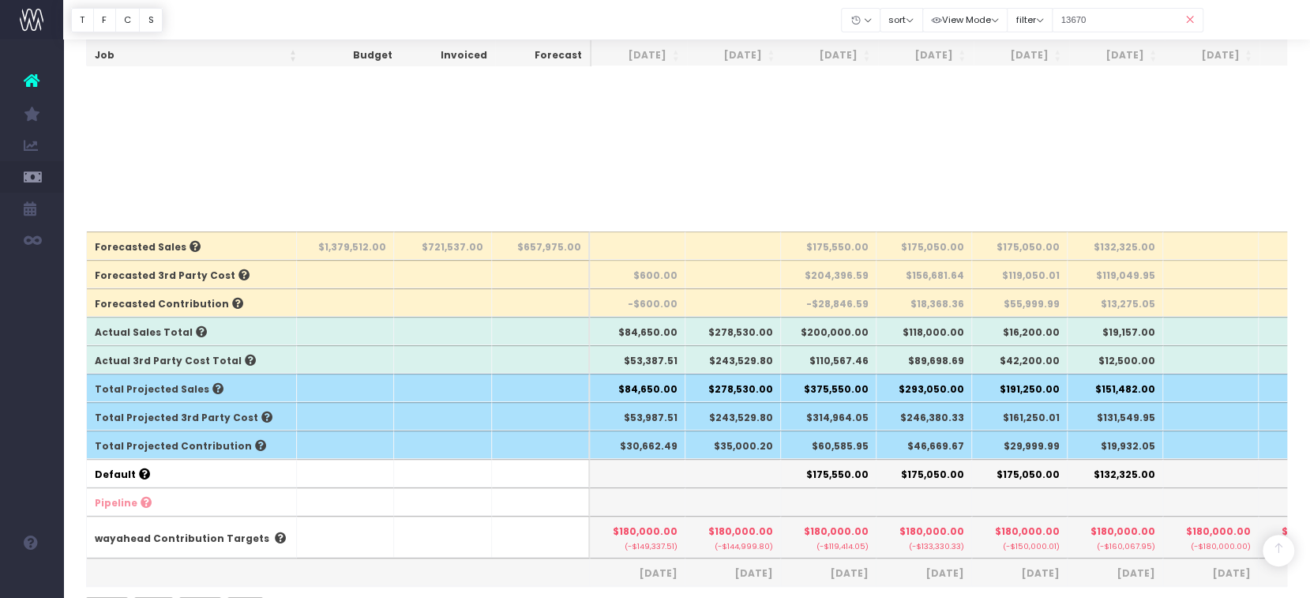
click at [659, 470] on th at bounding box center [638, 473] width 96 height 28
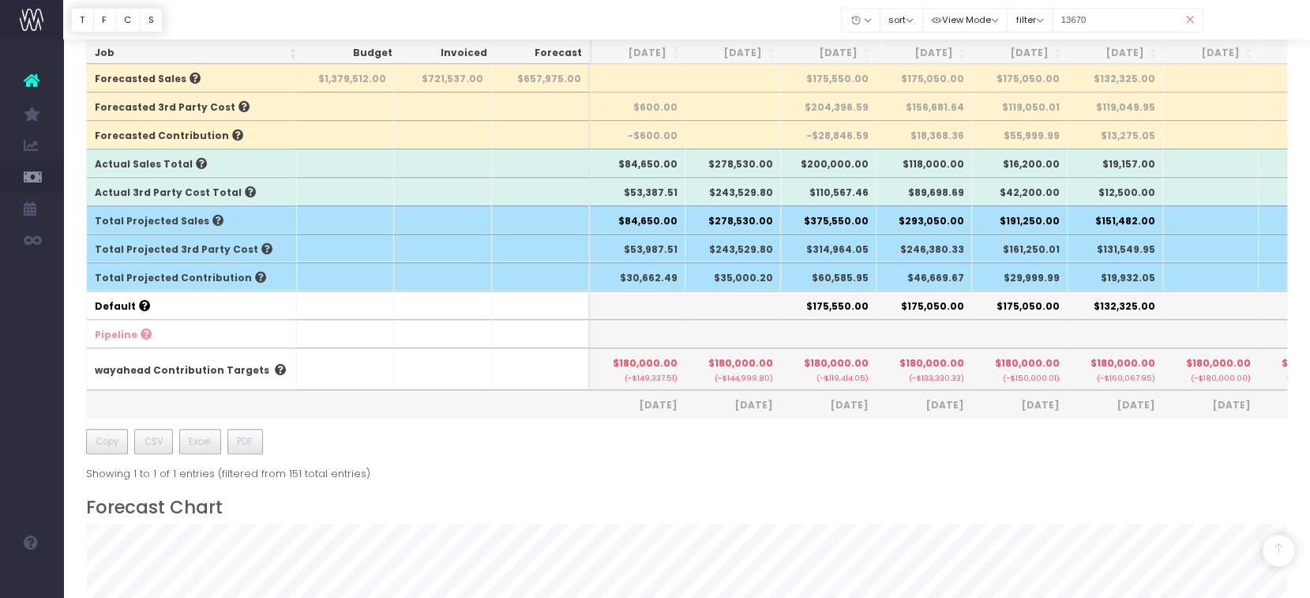
scroll to position [509, 0]
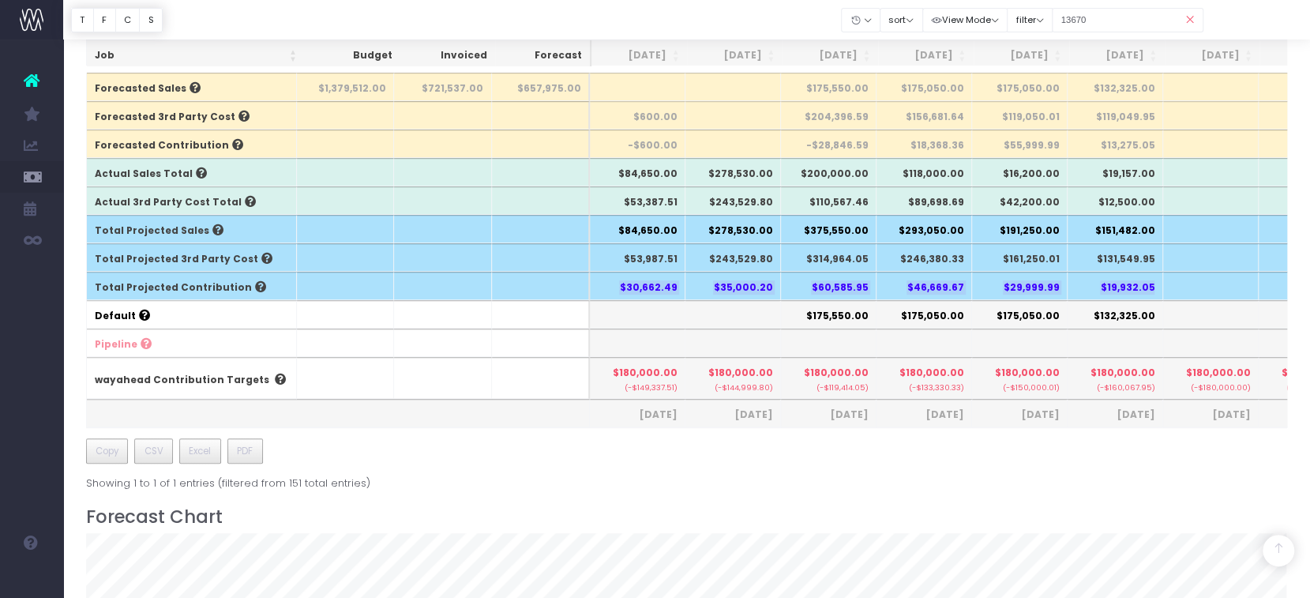
drag, startPoint x: 621, startPoint y: 283, endPoint x: 1165, endPoint y: 289, distance: 543.2
click at [1165, 289] on tr "Total Projected Contribution $30,662.49 $35,000.20 $60,585.95 $46,669.67 $29,99…" at bounding box center [1007, 286] width 1841 height 28
click at [978, 381] on th "$180,000.00 (-$150,000.01)" at bounding box center [1020, 378] width 96 height 42
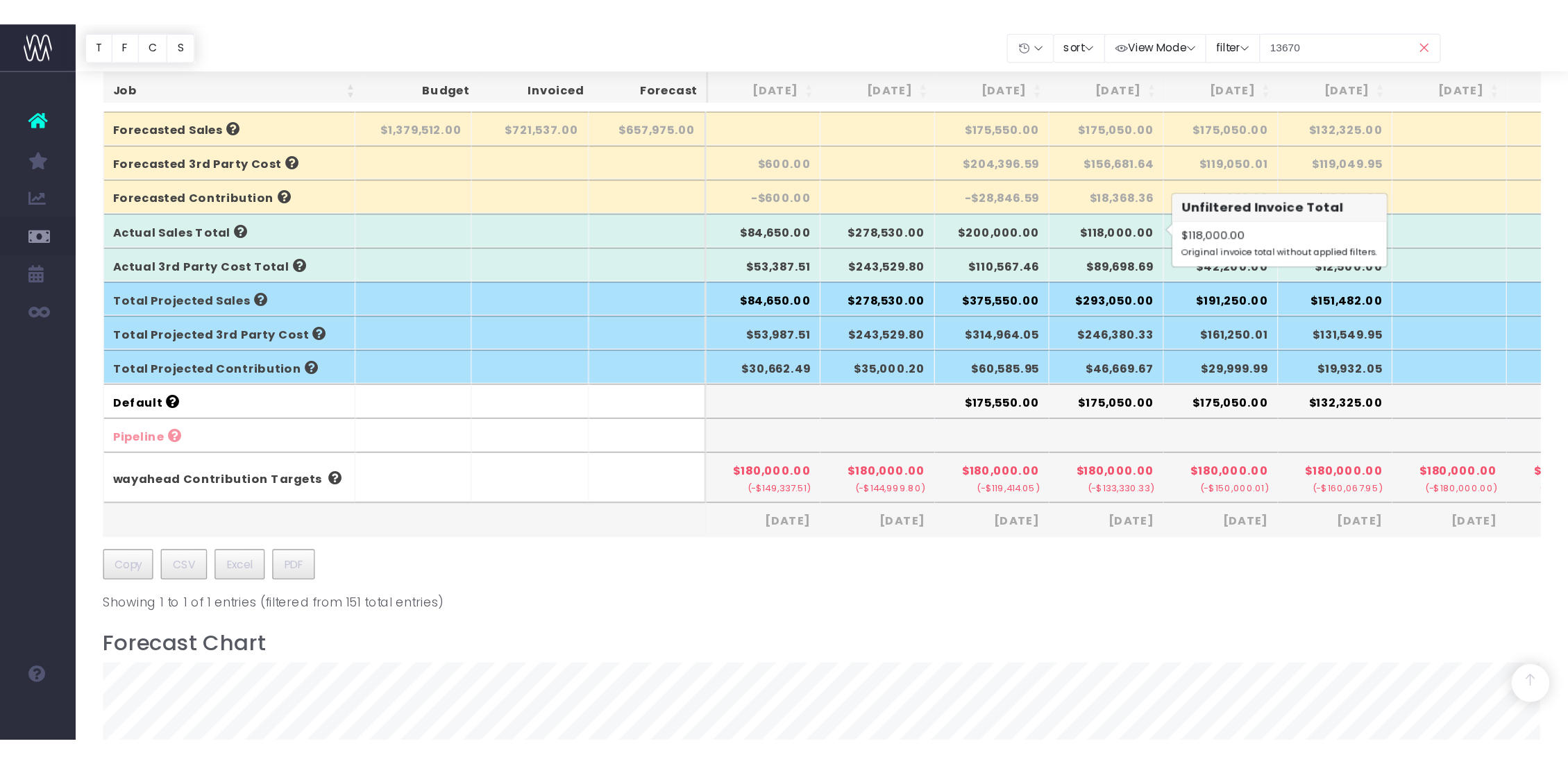
scroll to position [0, 0]
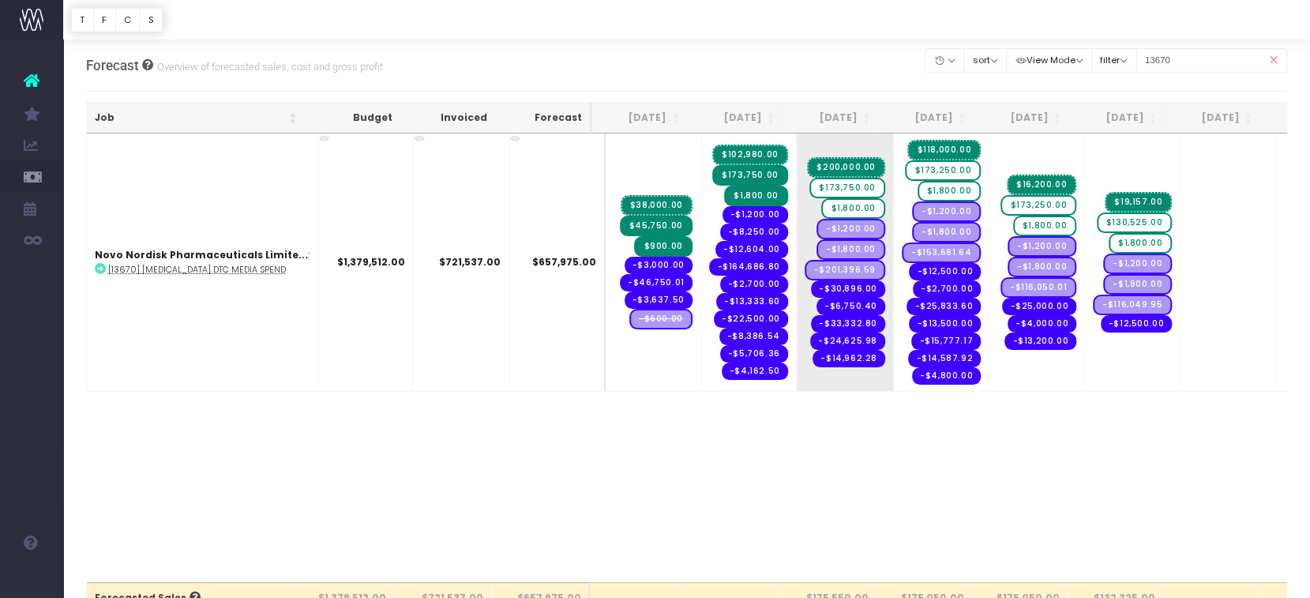
drag, startPoint x: 1276, startPoint y: 60, endPoint x: 1257, endPoint y: 16, distance: 48.1
click at [1277, 60] on icon at bounding box center [1273, 60] width 28 height 32
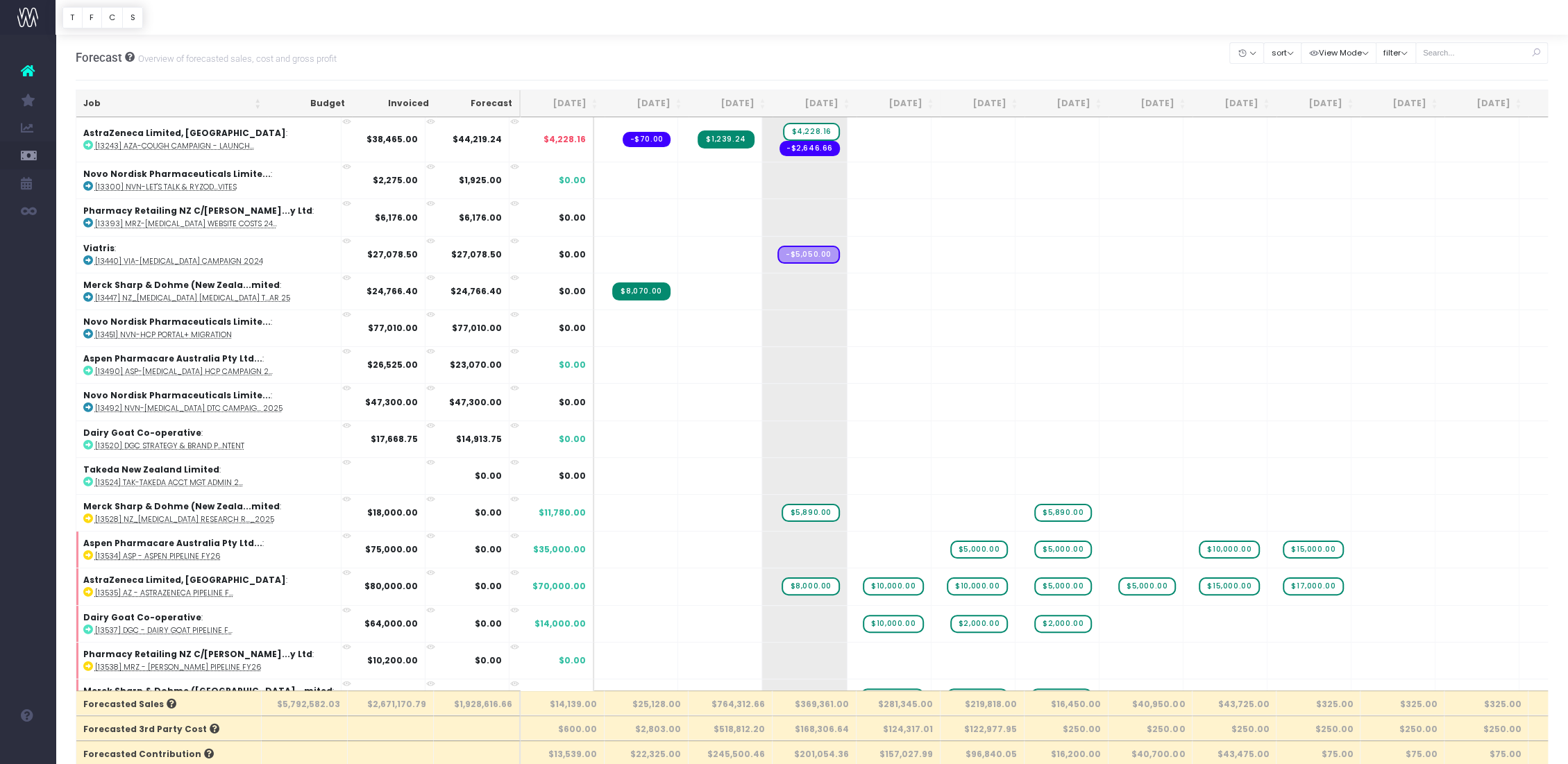
click at [832, 45] on div "Forecast Overview of forecasted sales, cost and gross profit Clear Filters Hide…" at bounding box center [812, 57] width 1473 height 46
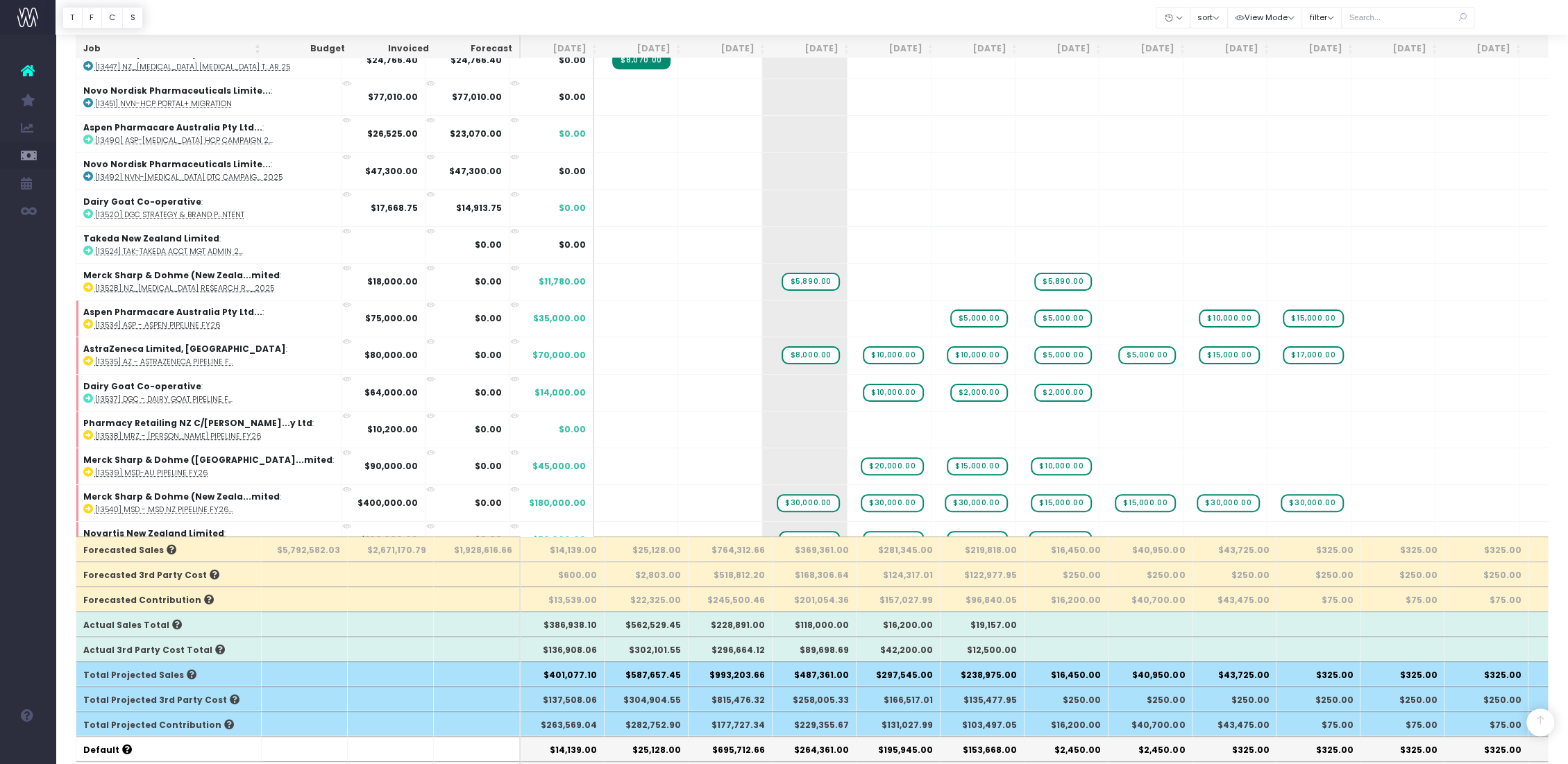
scroll to position [309, 0]
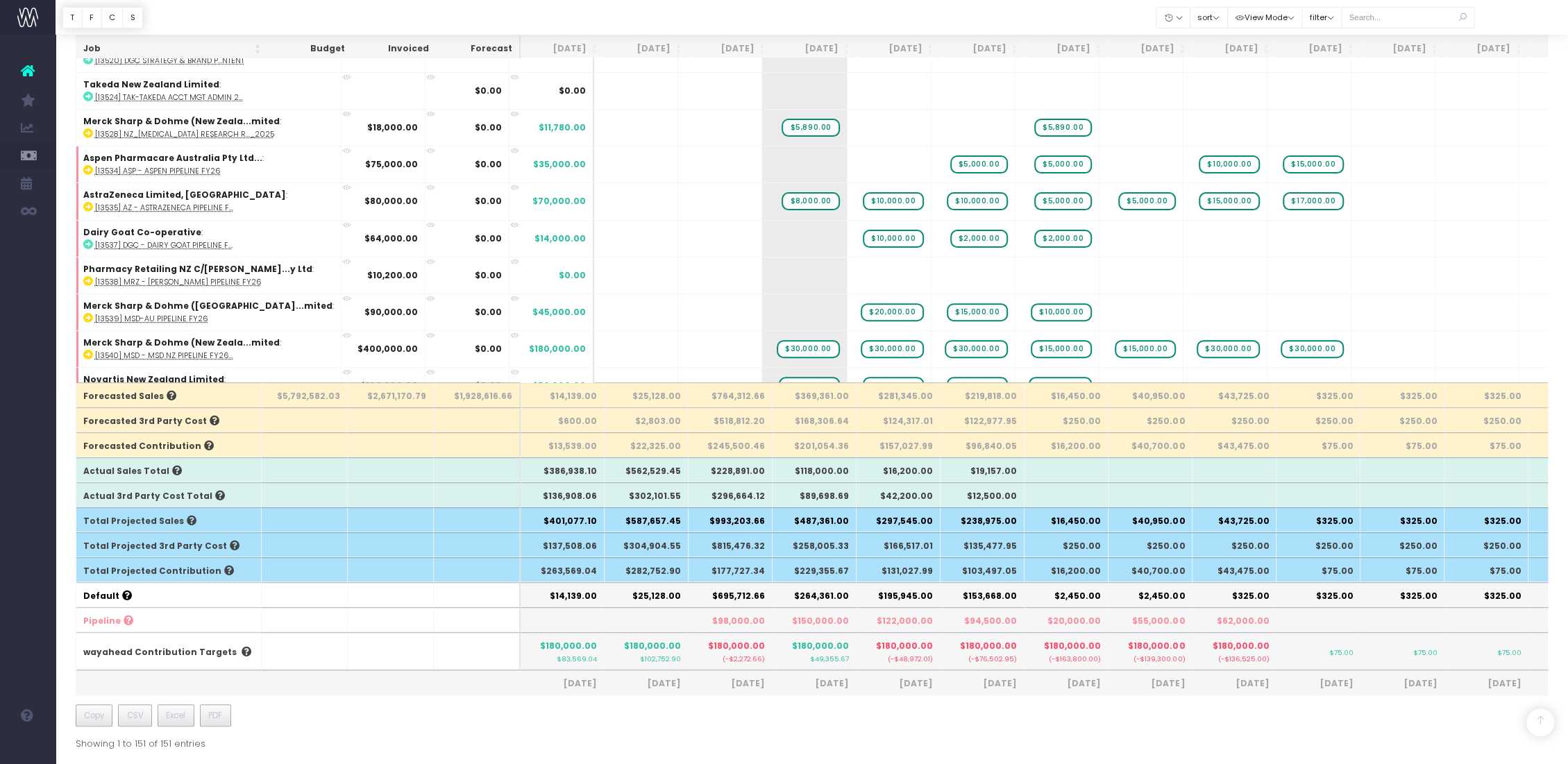
click at [655, 525] on th "$282,752.90" at bounding box center [647, 570] width 84 height 25
drag, startPoint x: 629, startPoint y: 569, endPoint x: 688, endPoint y: 577, distance: 59.5
click at [688, 525] on th "$282,752.90" at bounding box center [647, 570] width 84 height 25
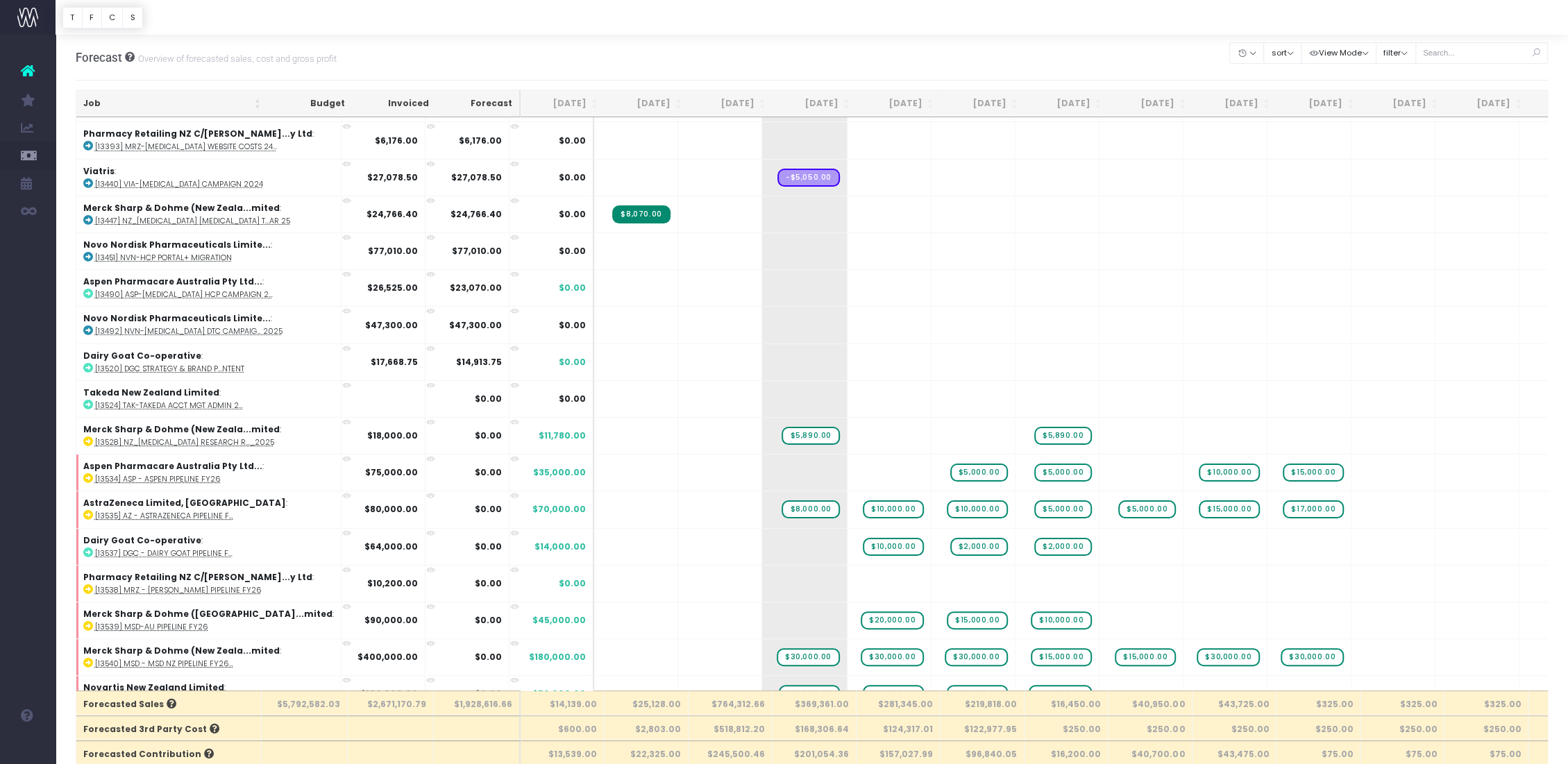
scroll to position [771, 0]
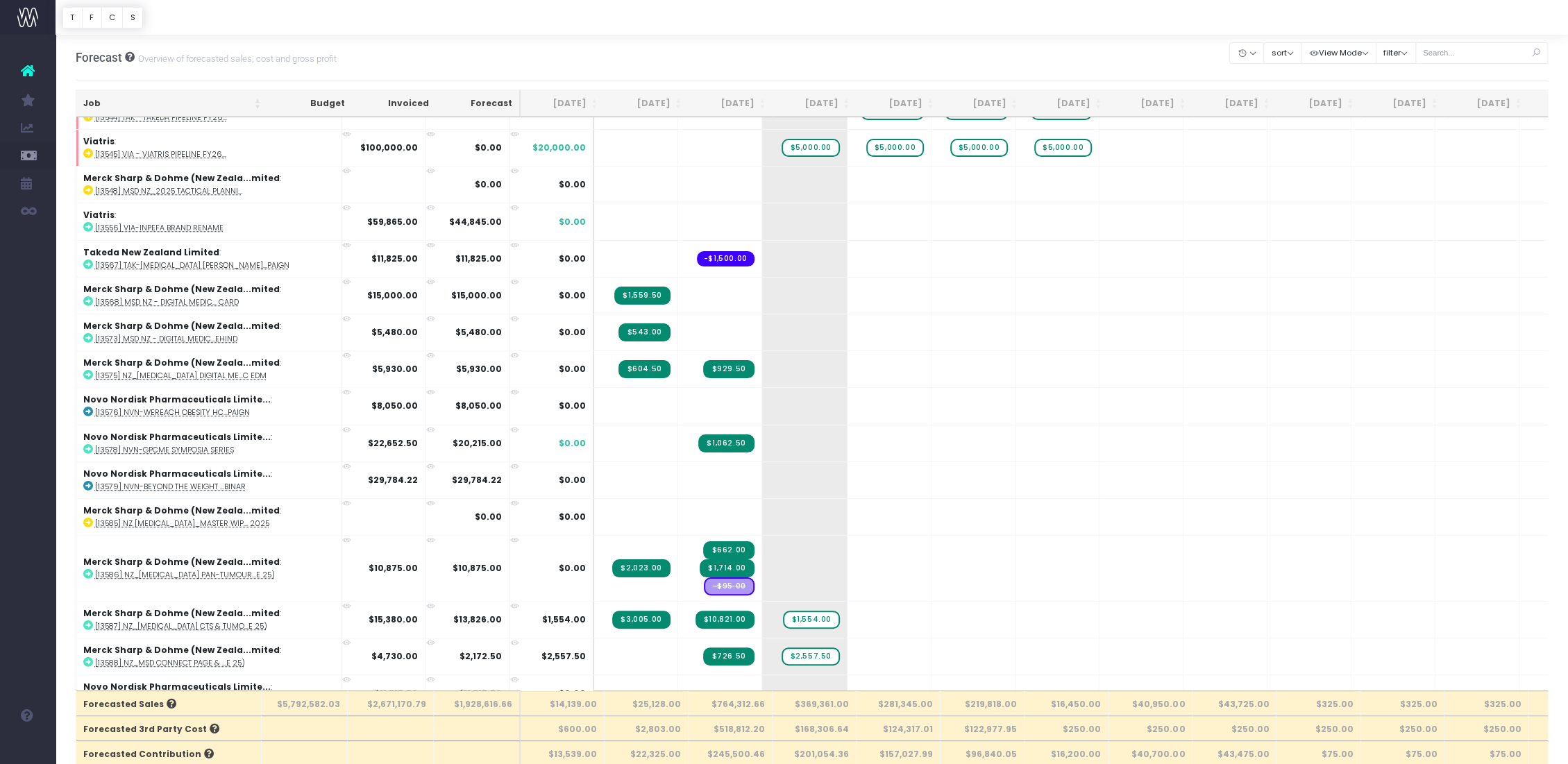
click at [670, 525] on th "$2,803.00" at bounding box center [647, 728] width 84 height 25
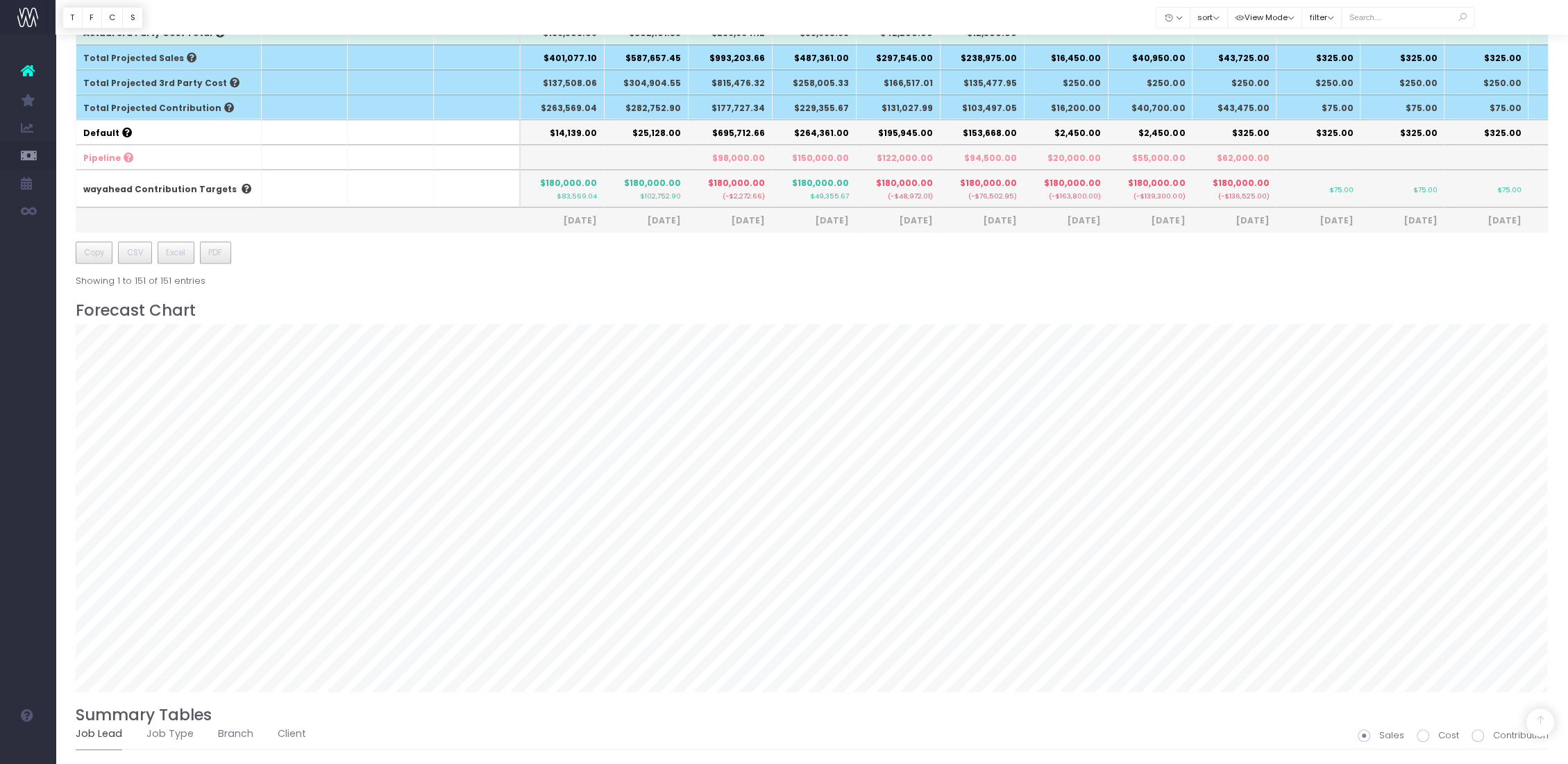
scroll to position [695, 0]
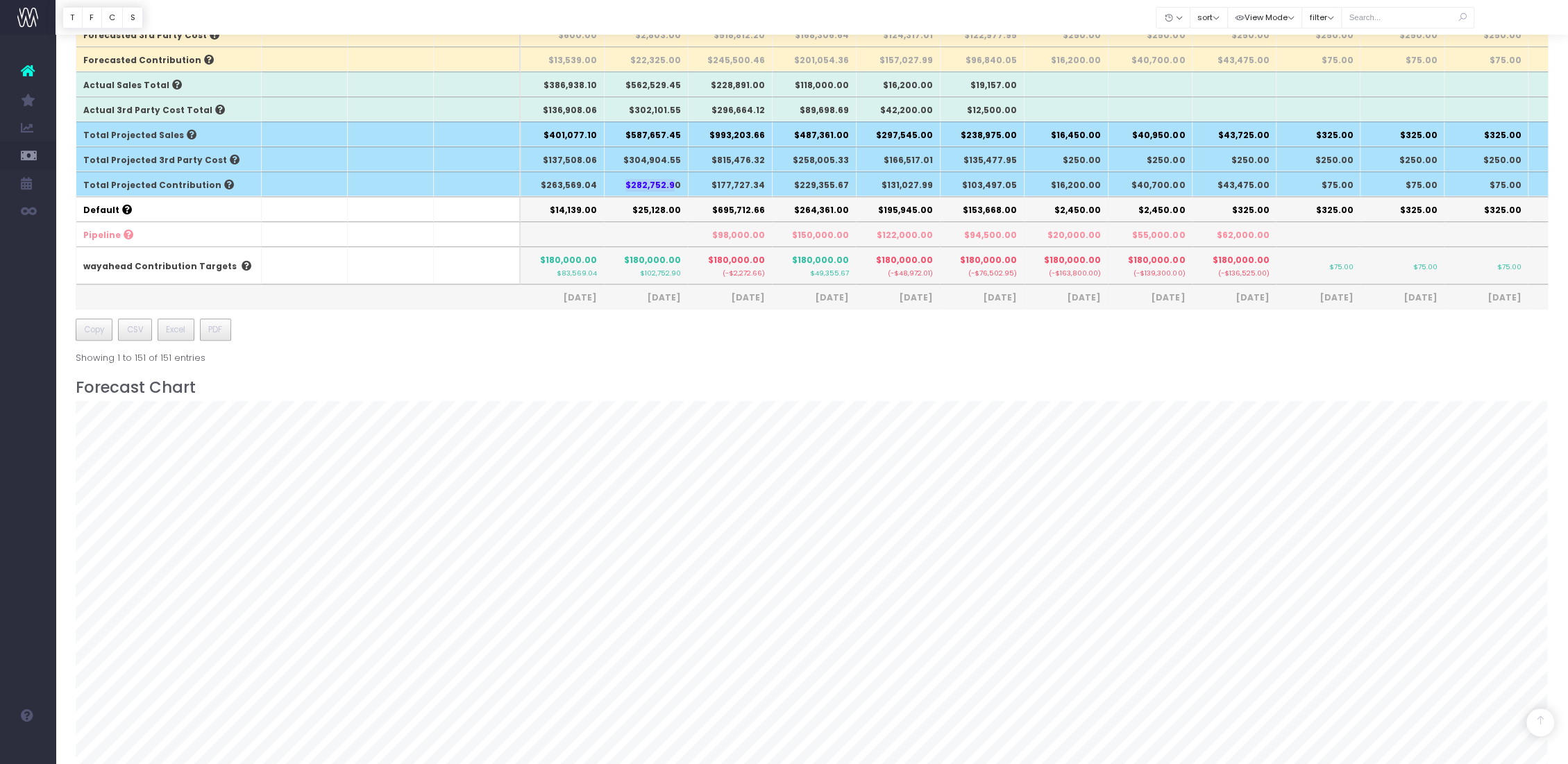
drag, startPoint x: 630, startPoint y: 182, endPoint x: 677, endPoint y: 193, distance: 48.3
click at [677, 193] on th "$282,752.90" at bounding box center [647, 184] width 84 height 25
click at [668, 188] on th "$282,752.90" at bounding box center [647, 184] width 84 height 25
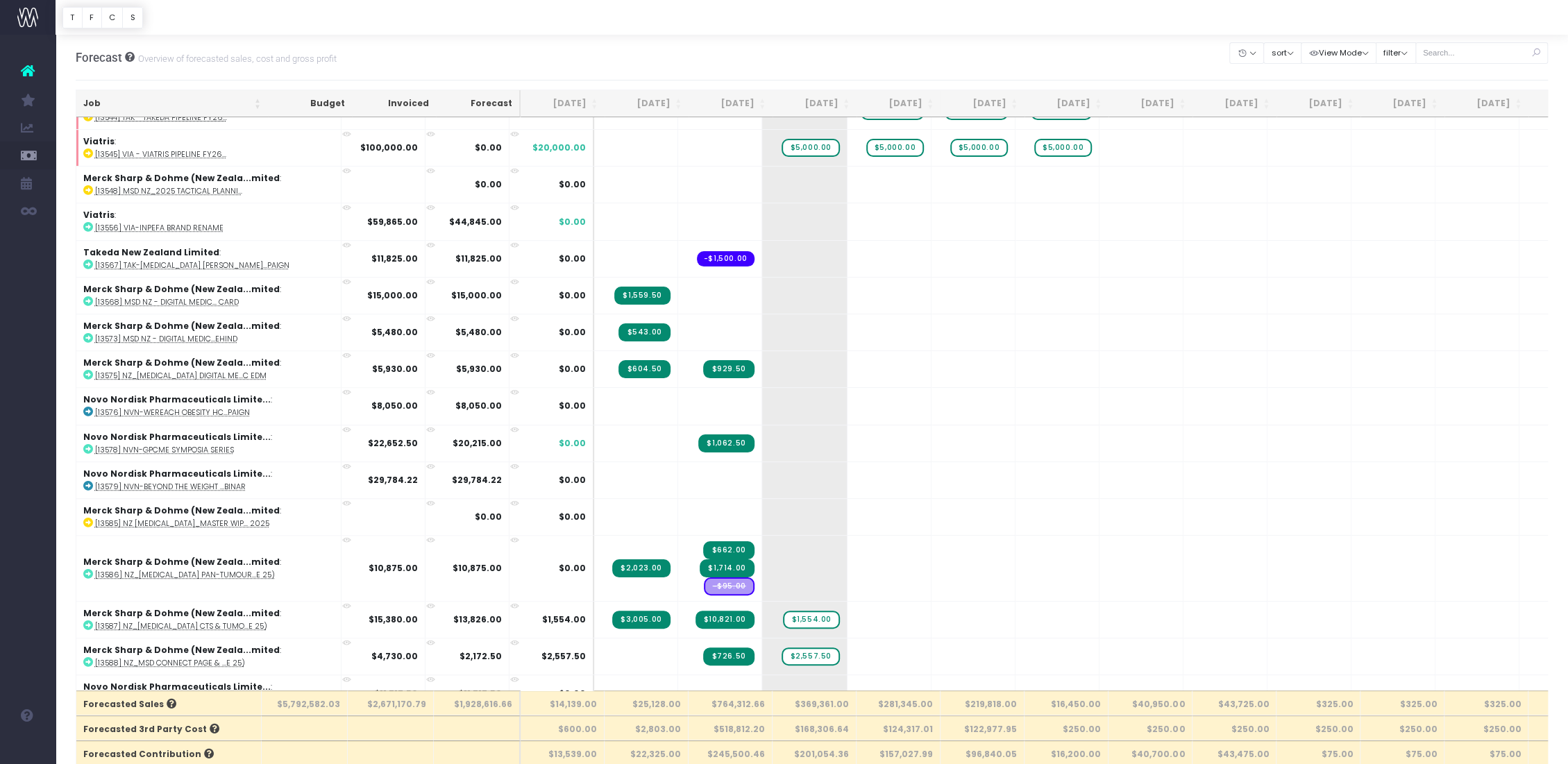
scroll to position [385, 0]
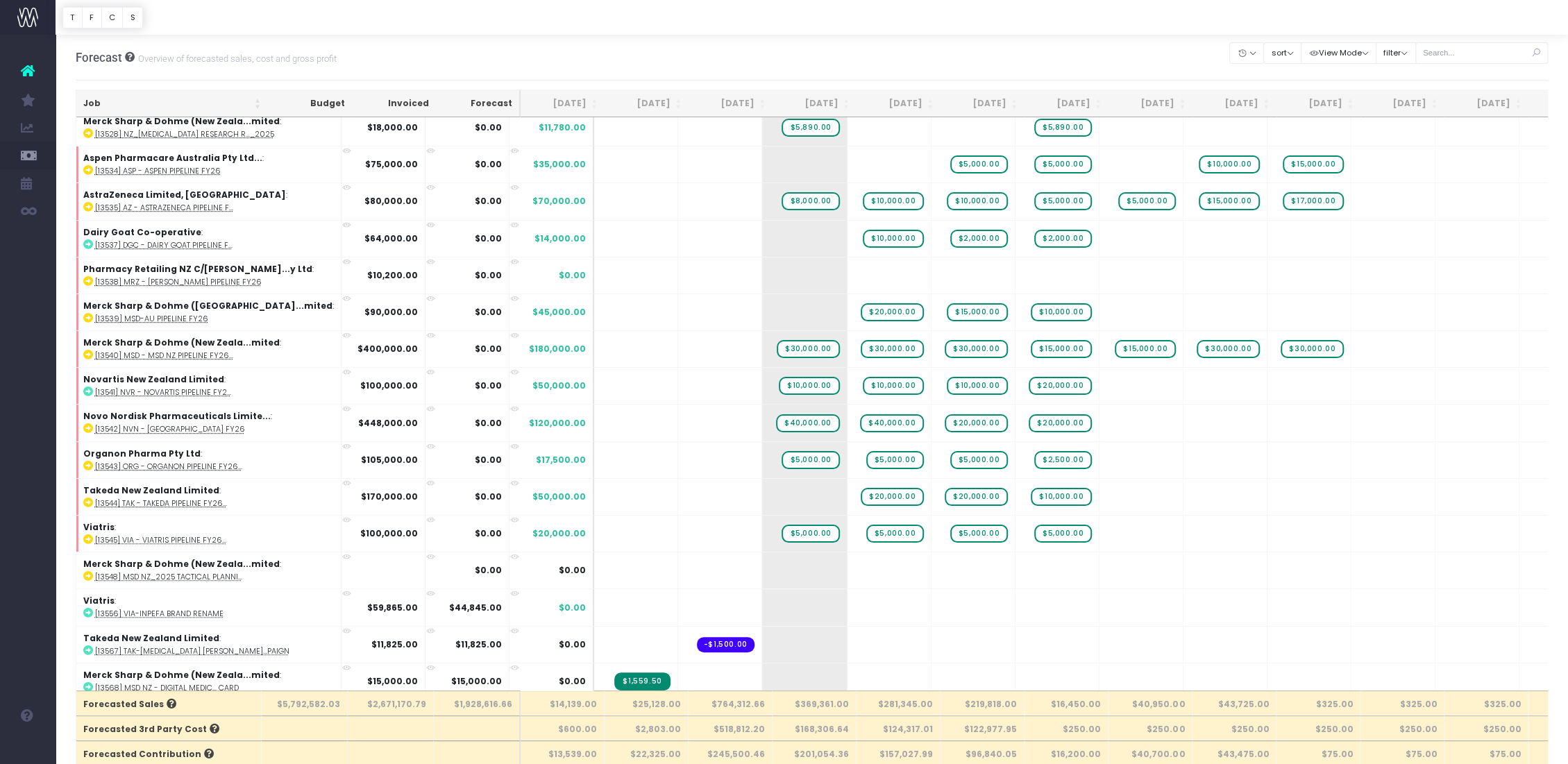
click at [658, 104] on th "Aug 25" at bounding box center [647, 104] width 84 height 27
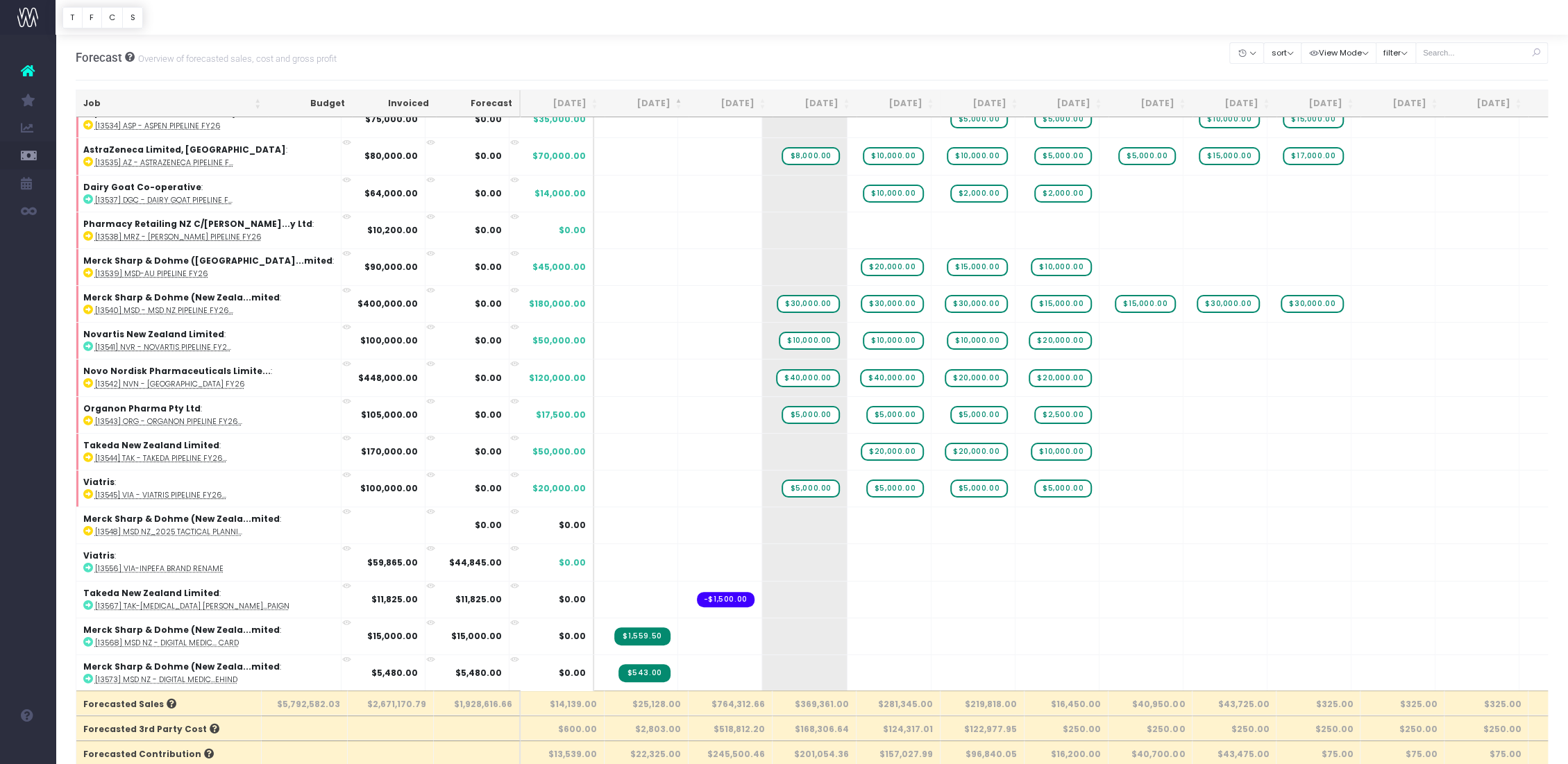
scroll to position [0, 0]
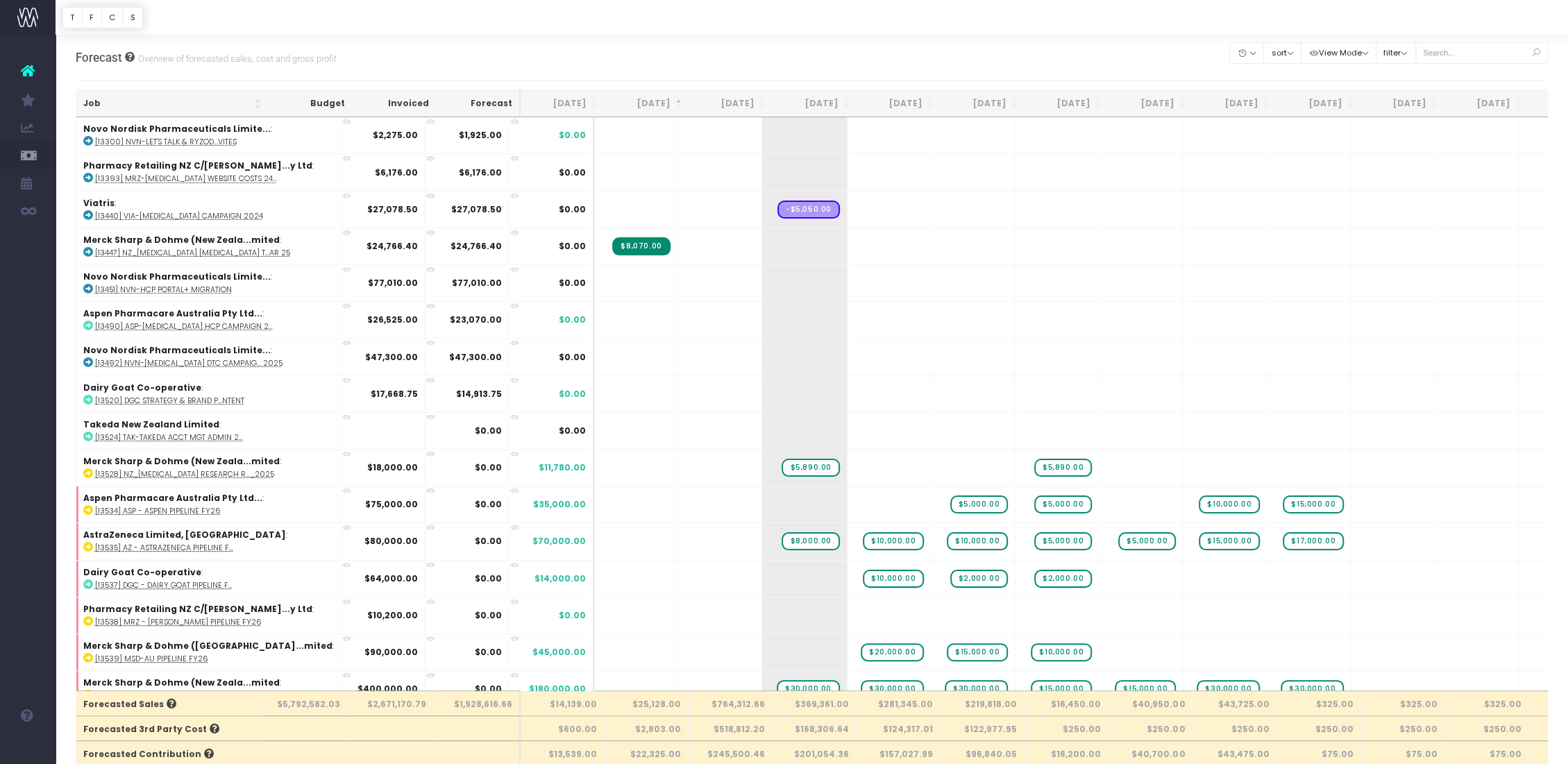
click at [646, 99] on th "Aug 25" at bounding box center [647, 104] width 84 height 27
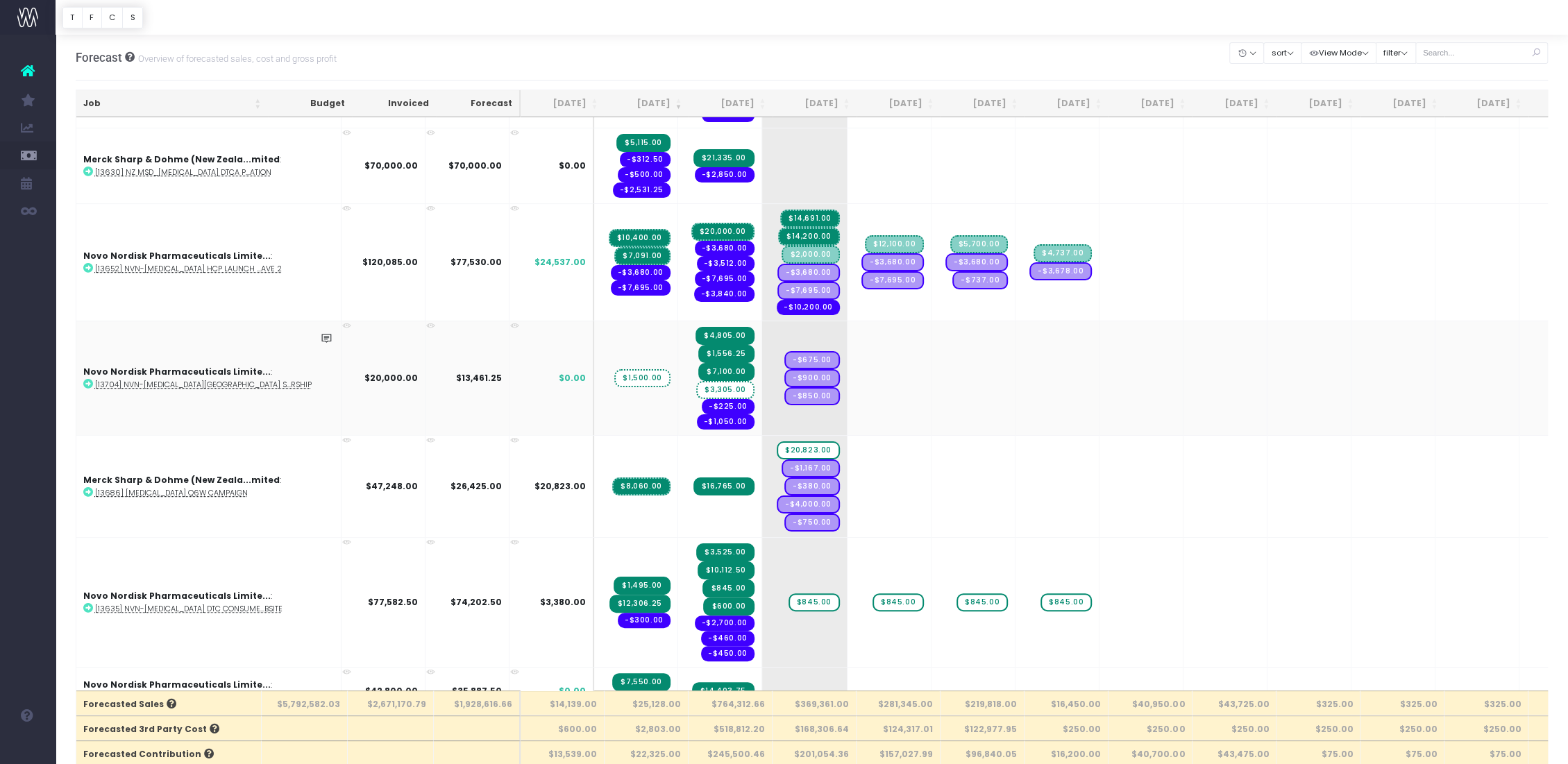
scroll to position [462, 0]
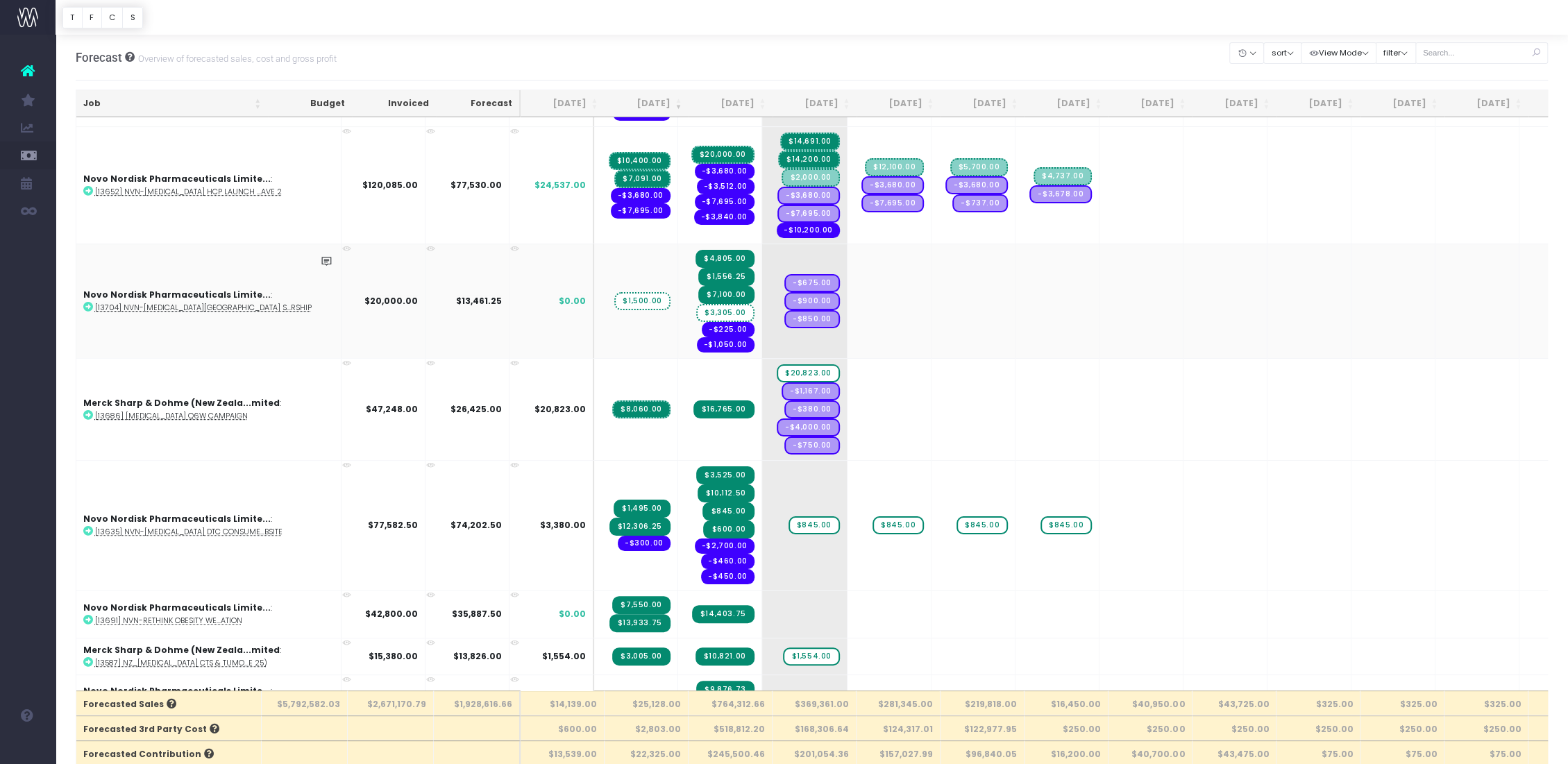
click at [696, 309] on span "$3,305.00" at bounding box center [726, 313] width 58 height 18
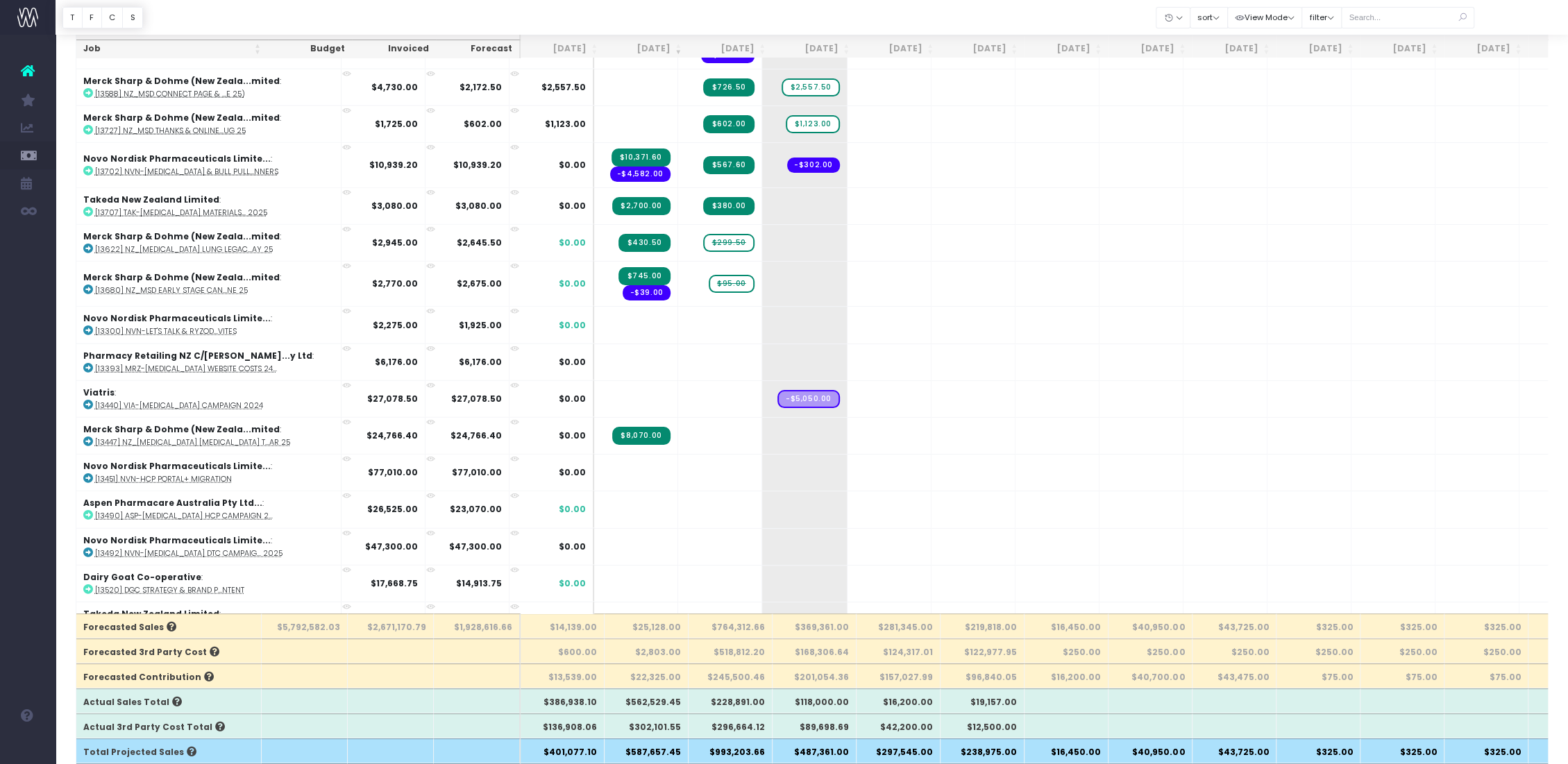
scroll to position [2313, 0]
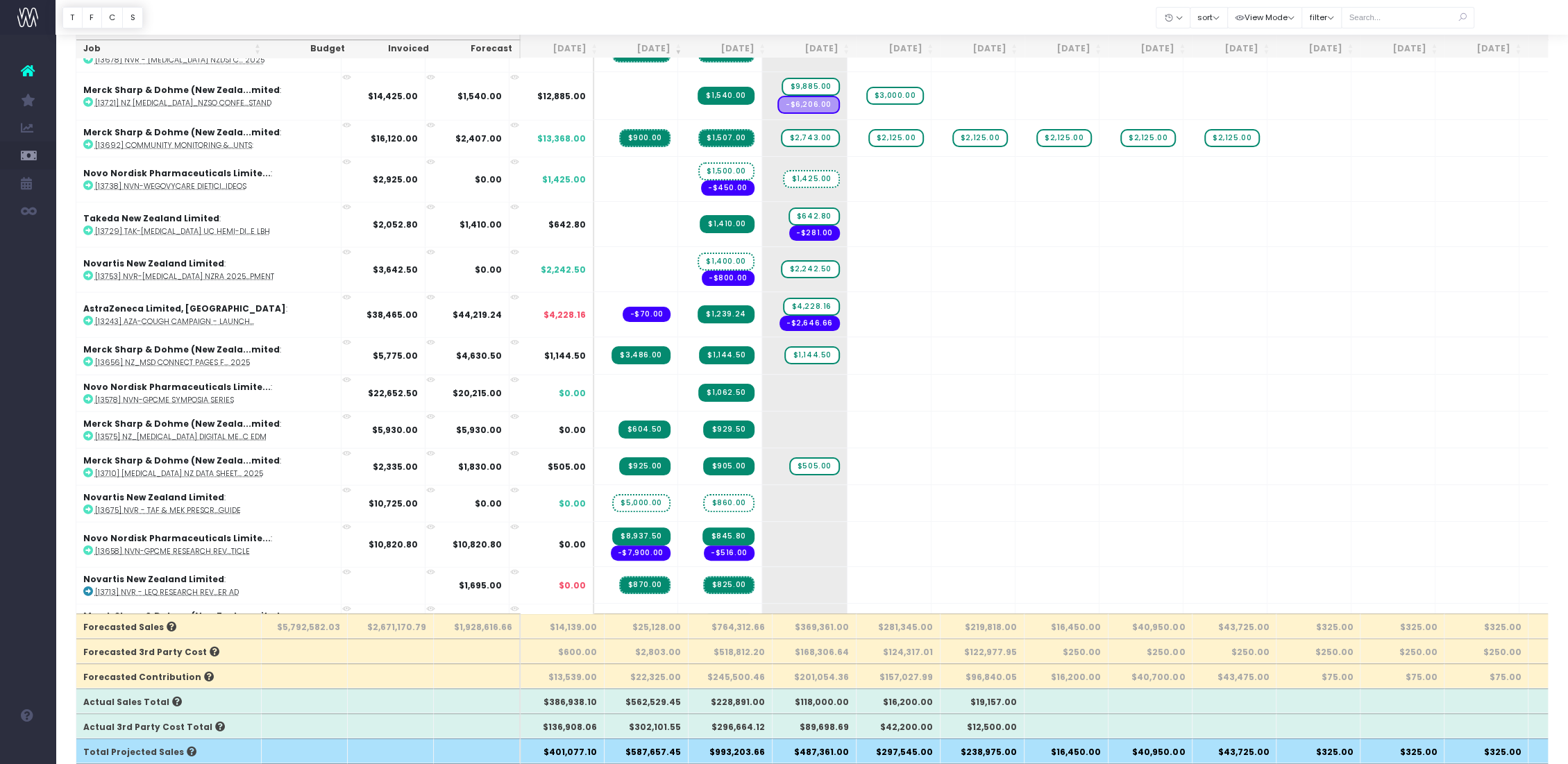
click at [727, 525] on th "$518,812.20" at bounding box center [731, 651] width 84 height 25
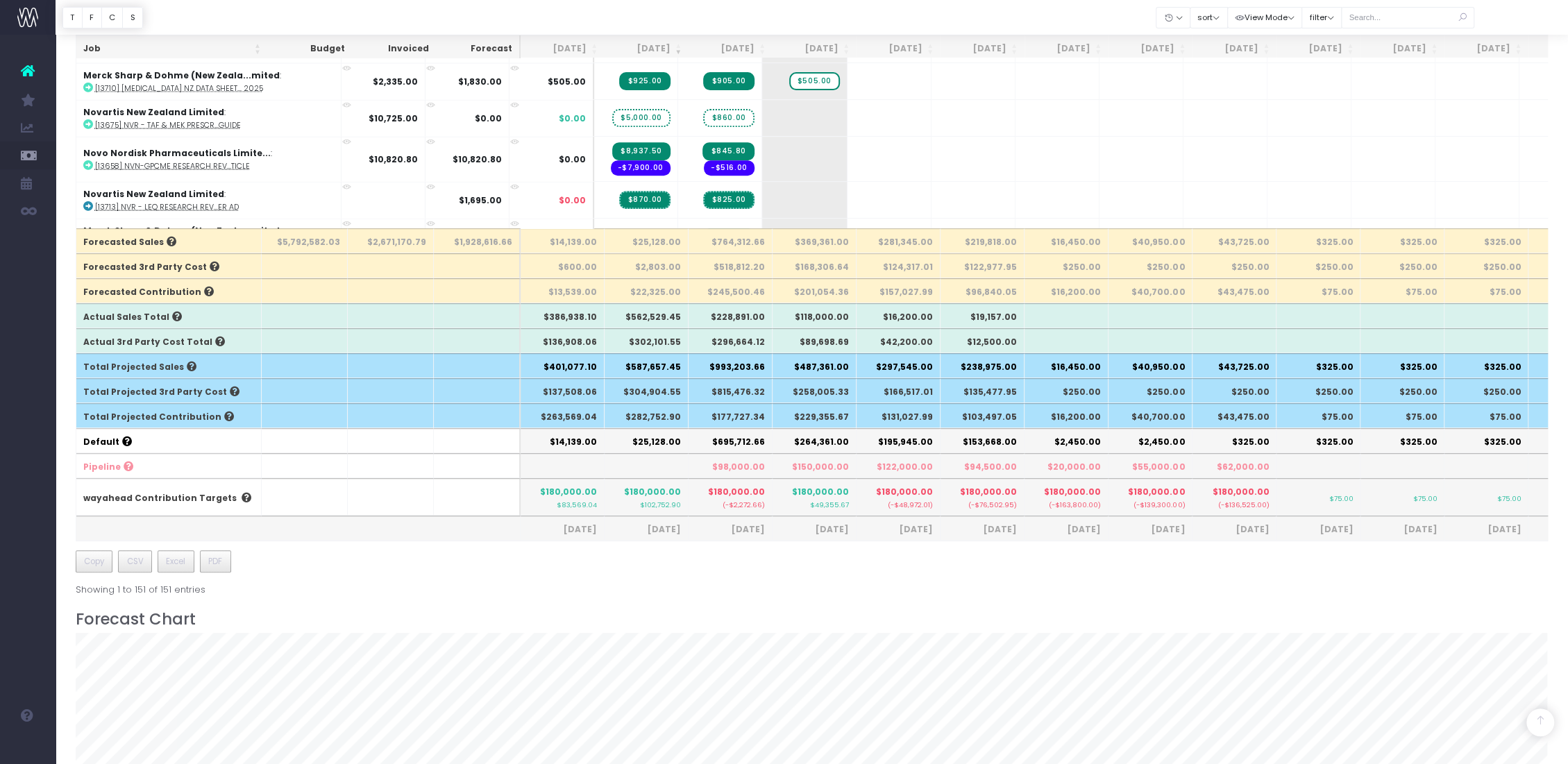
scroll to position [309, 0]
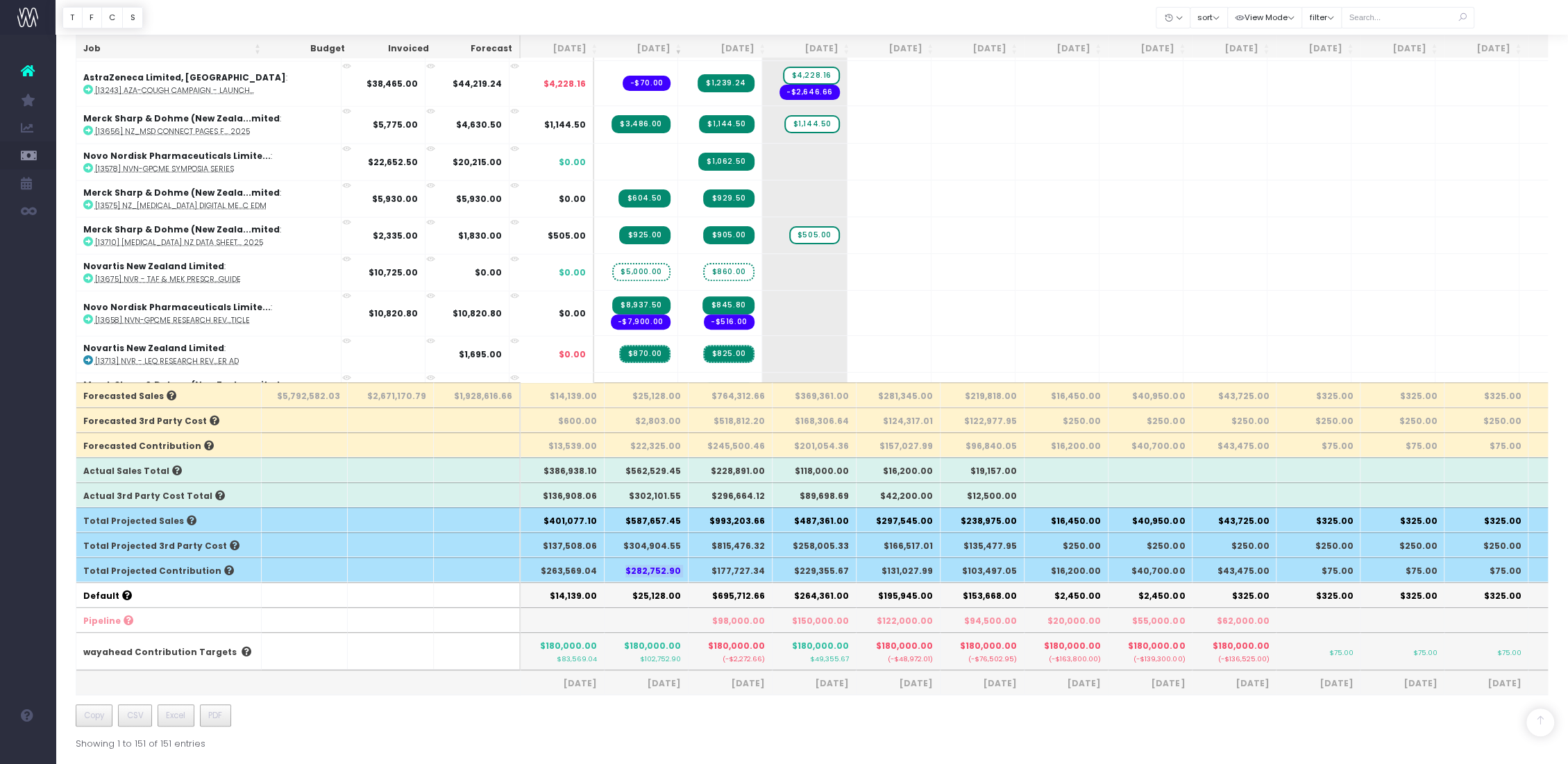
drag, startPoint x: 632, startPoint y: 561, endPoint x: 695, endPoint y: 572, distance: 64.0
click at [695, 525] on tr "Total Projected Contribution $263,569.04 $282,752.90 $177,727.34 $229,355.67 $1…" at bounding box center [886, 570] width 1621 height 25
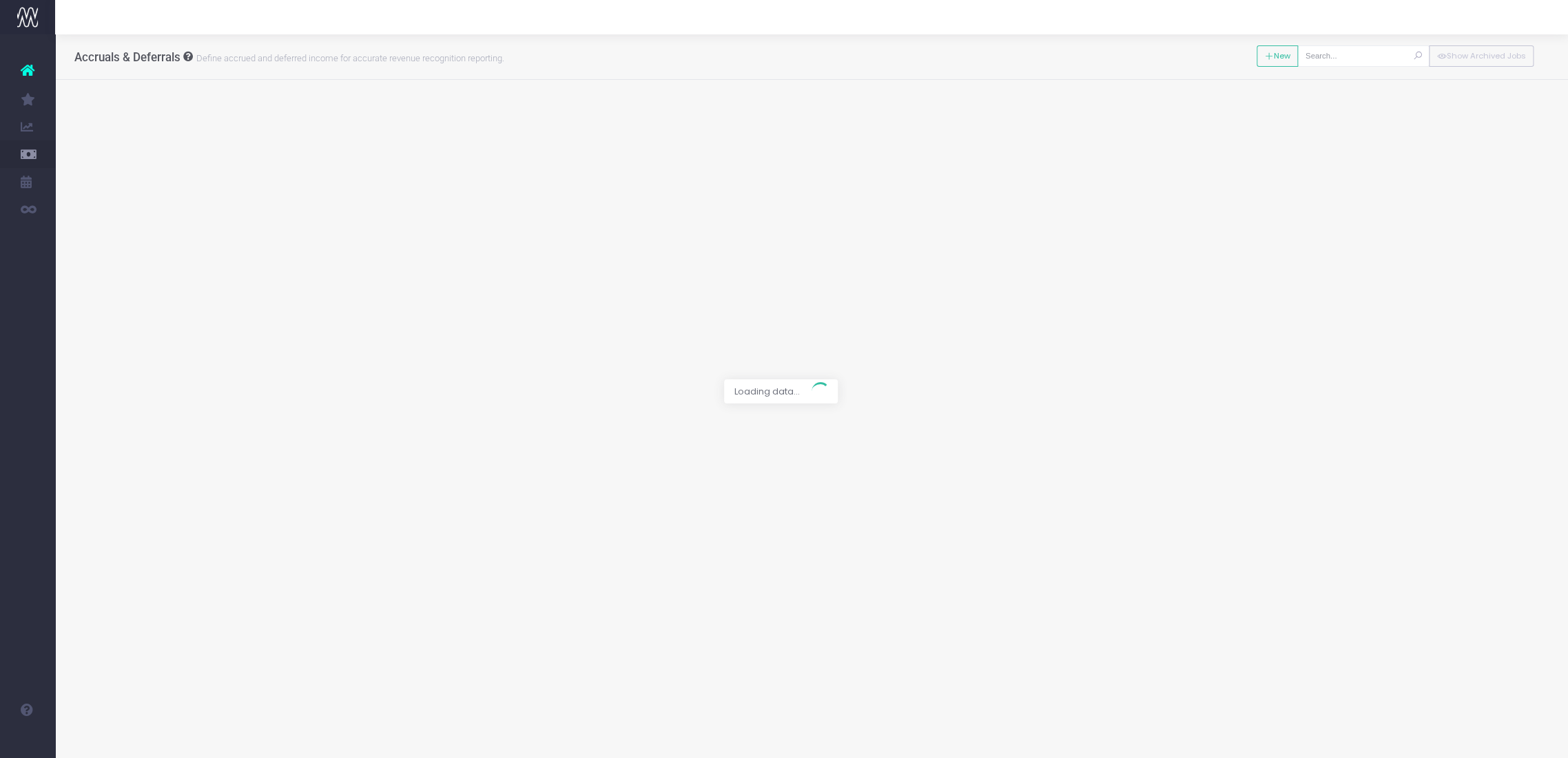
type input "[13704] NVN-[MEDICAL_DATA][GEOGRAPHIC_DATA] Sponsorship"
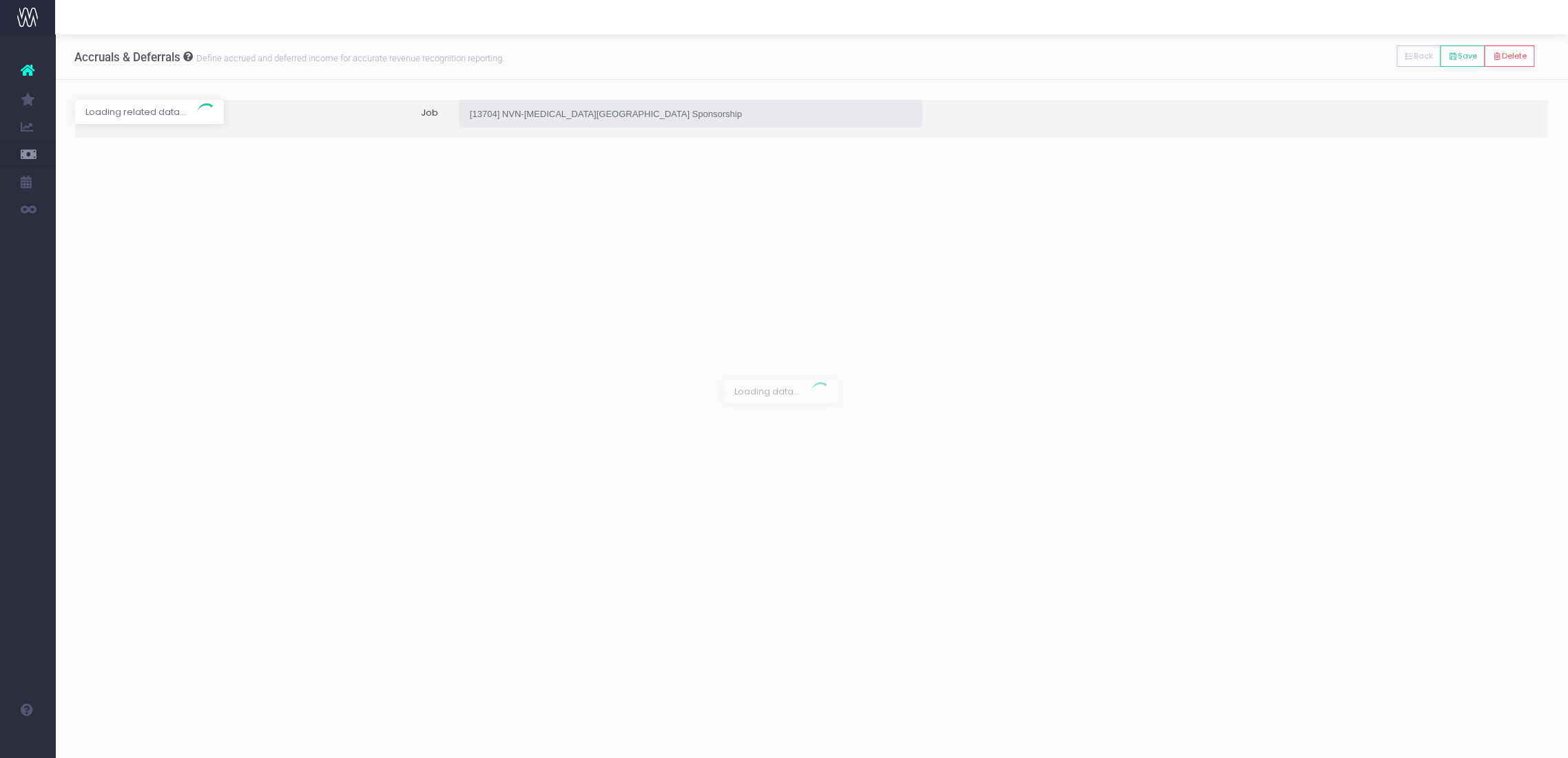
type input "Forecast / [DATE] / $4,805.00"
type input "[DATE]"
type input "4805"
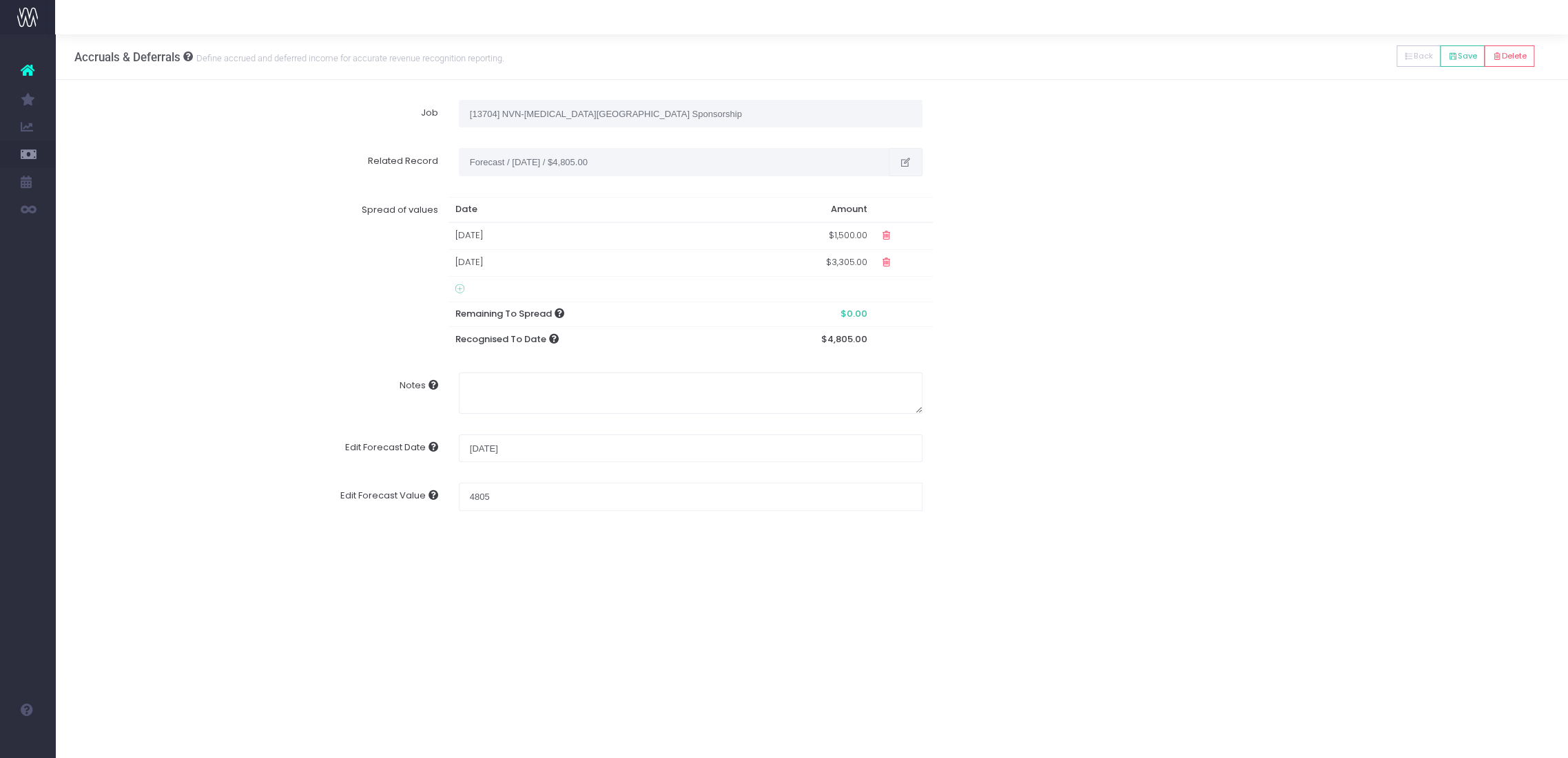
click at [903, 162] on icon "button" at bounding box center [905, 162] width 11 height 0
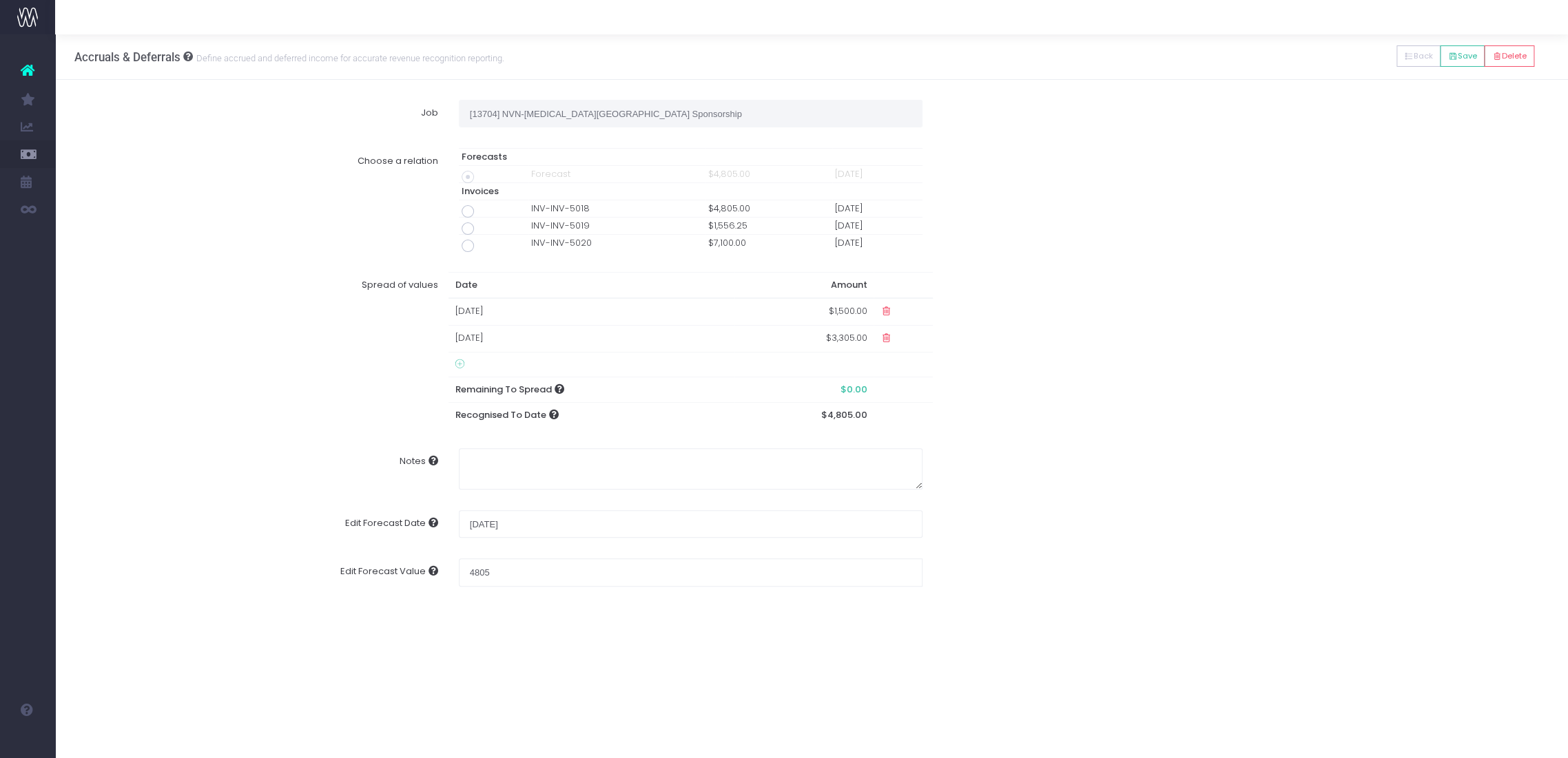
click at [469, 214] on span at bounding box center [468, 211] width 12 height 12
click at [483, 214] on input "radio" at bounding box center [487, 208] width 9 height 9
type input "Invoice INV-INV-5018 / [DATE] / $4,805.00"
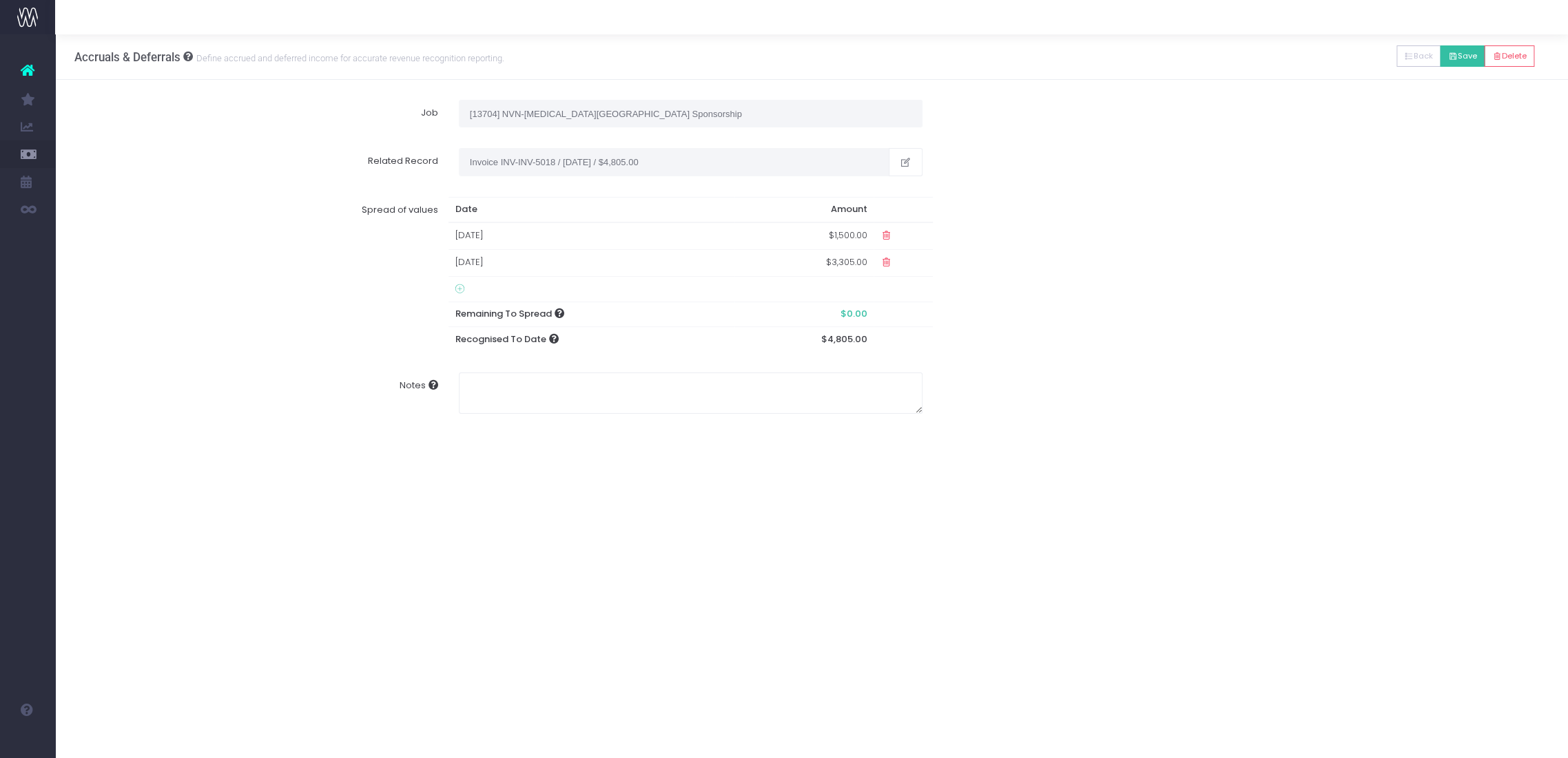
click at [1458, 60] on button "Save" at bounding box center [1462, 56] width 45 height 21
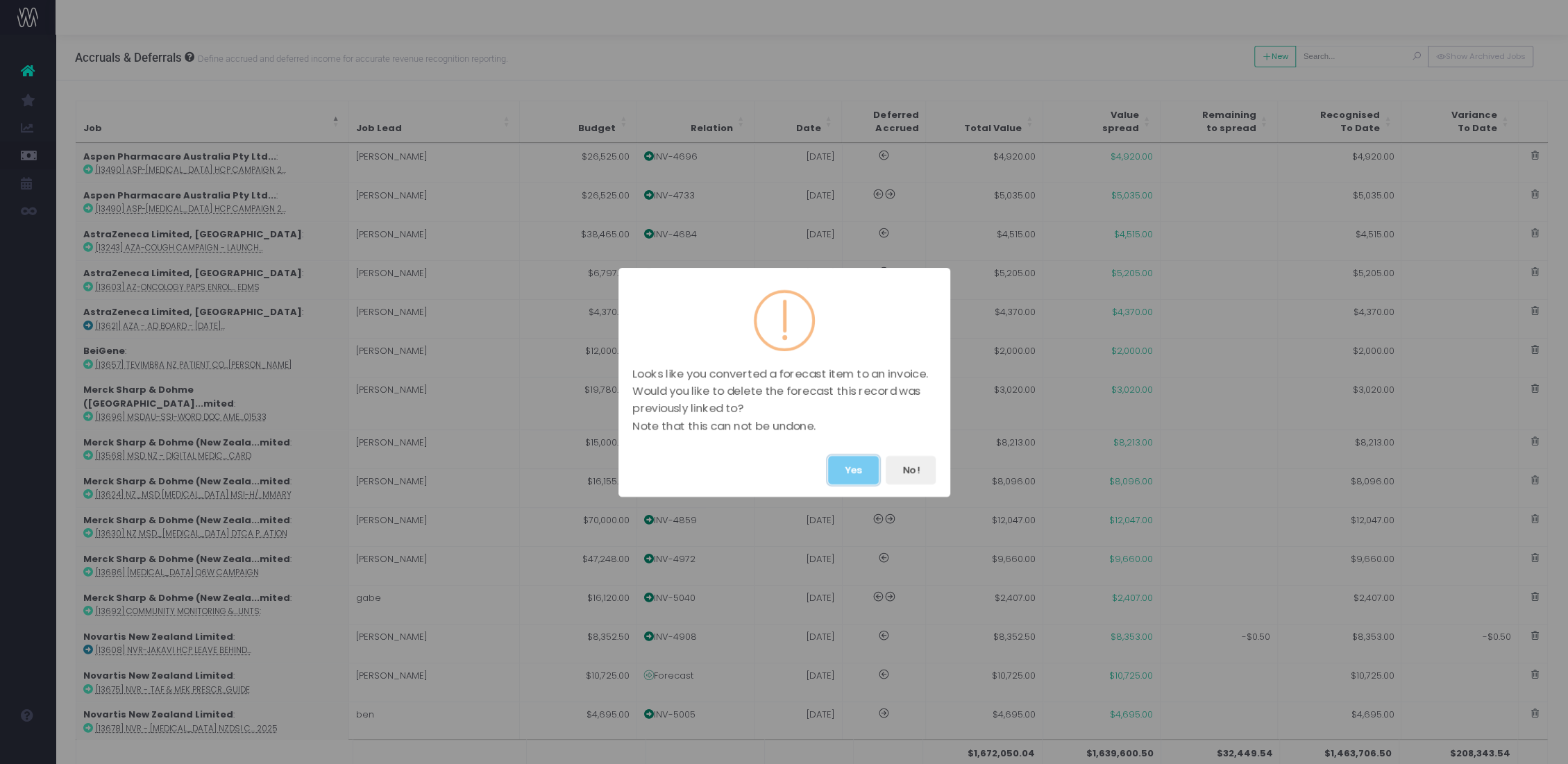
click at [851, 469] on button "Yes" at bounding box center [854, 470] width 51 height 28
